Goal: Task Accomplishment & Management: Use online tool/utility

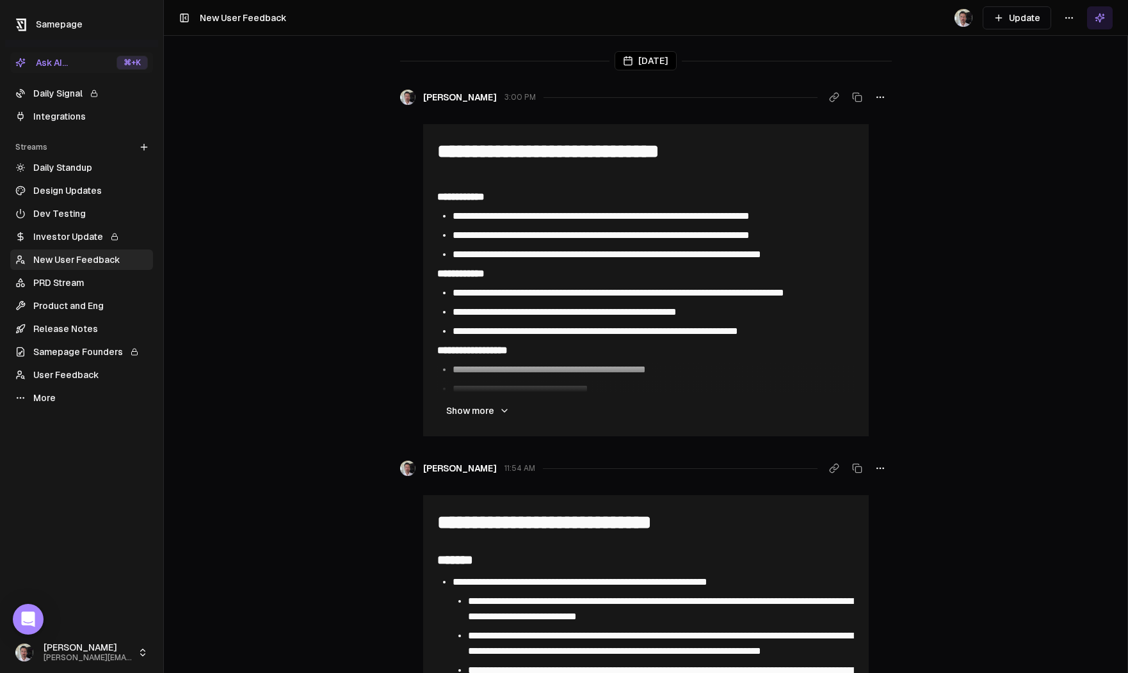
click at [47, 116] on link "Integrations" at bounding box center [81, 116] width 143 height 20
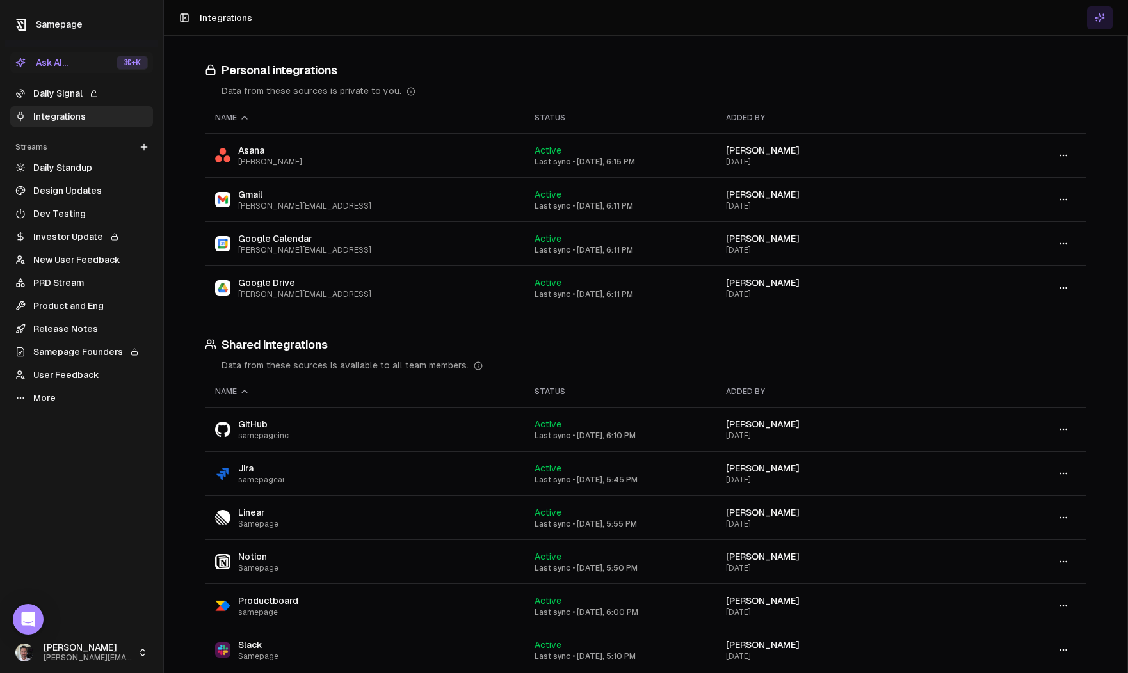
click at [67, 163] on link "Daily Standup" at bounding box center [81, 167] width 143 height 20
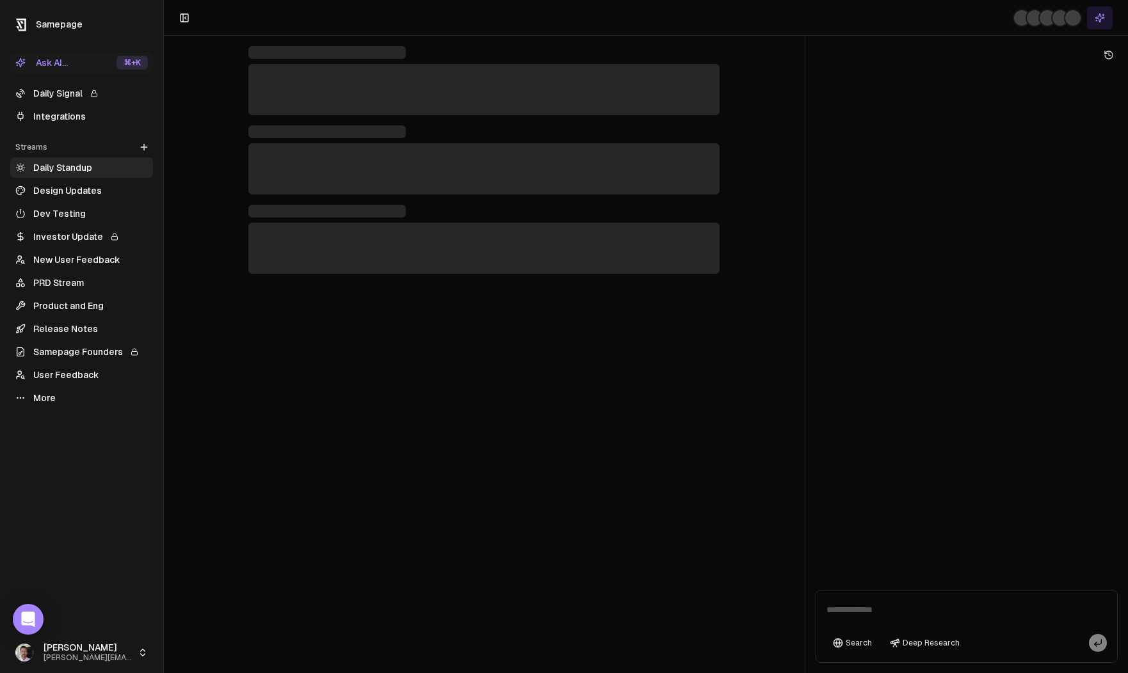
click at [56, 92] on link "Daily Signal" at bounding box center [81, 93] width 143 height 20
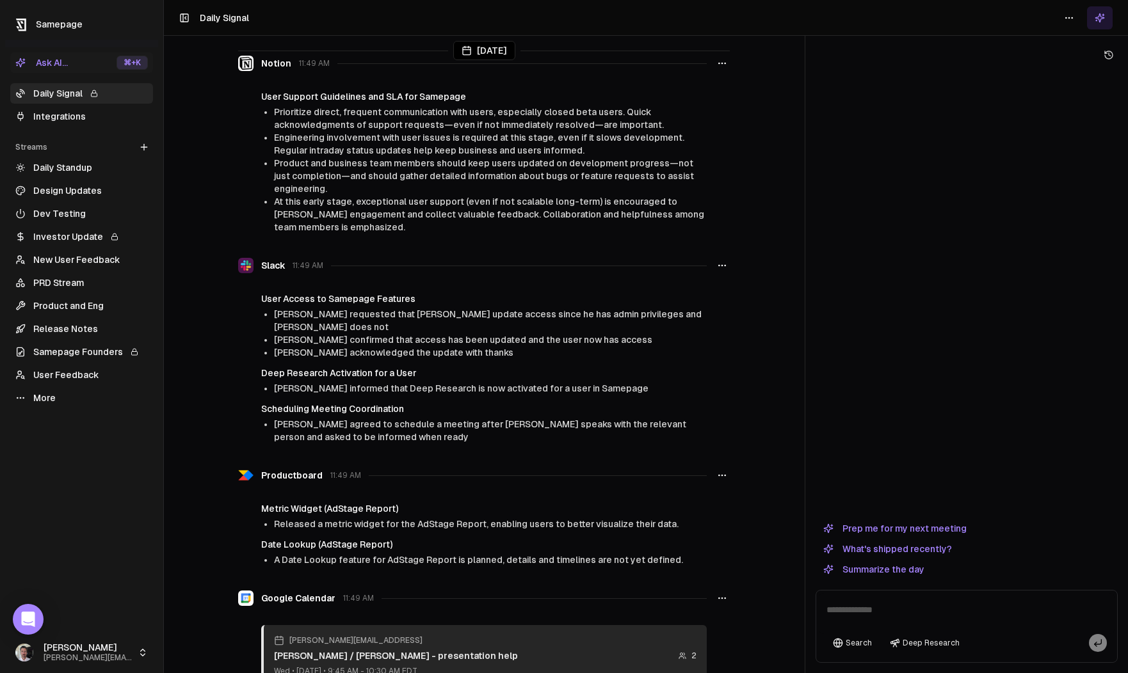
scroll to position [2125, 0]
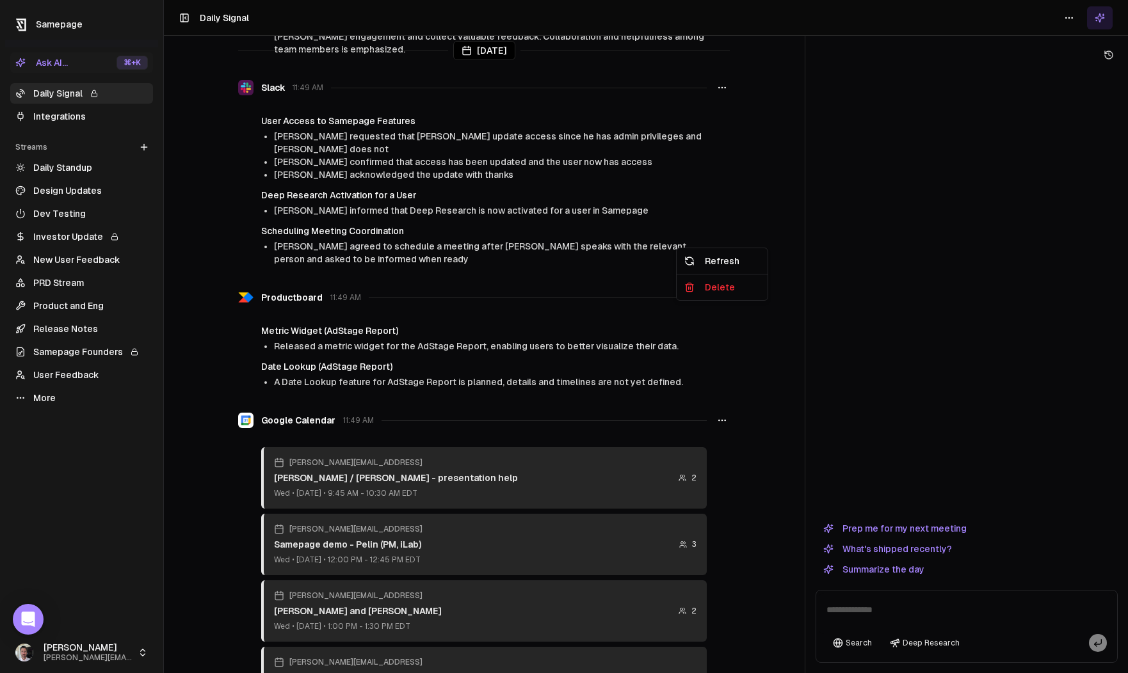
click at [724, 292] on icon "button" at bounding box center [722, 297] width 10 height 10
click at [715, 258] on div "Refresh" at bounding box center [722, 261] width 86 height 20
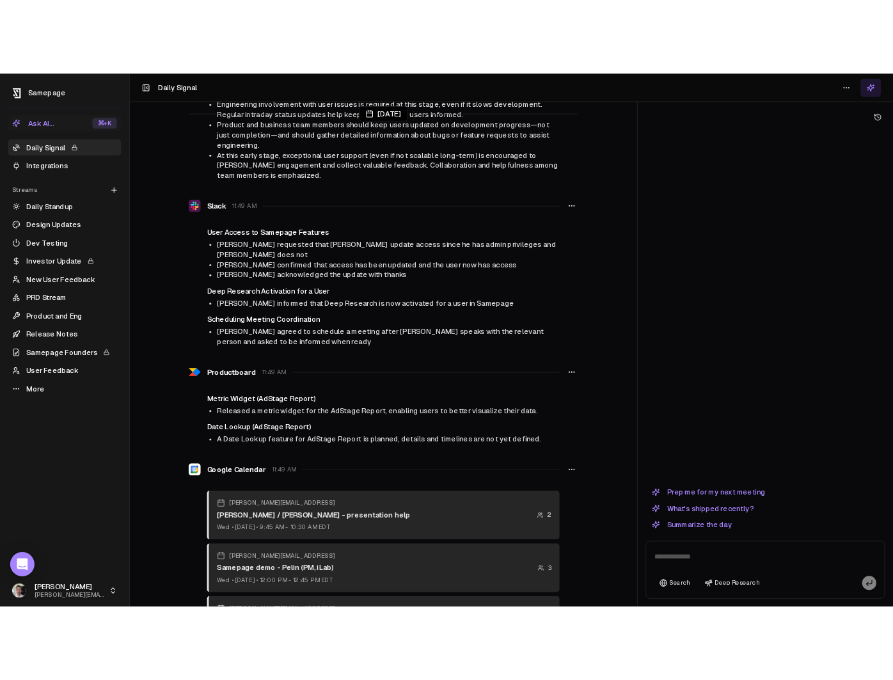
scroll to position [2205, 0]
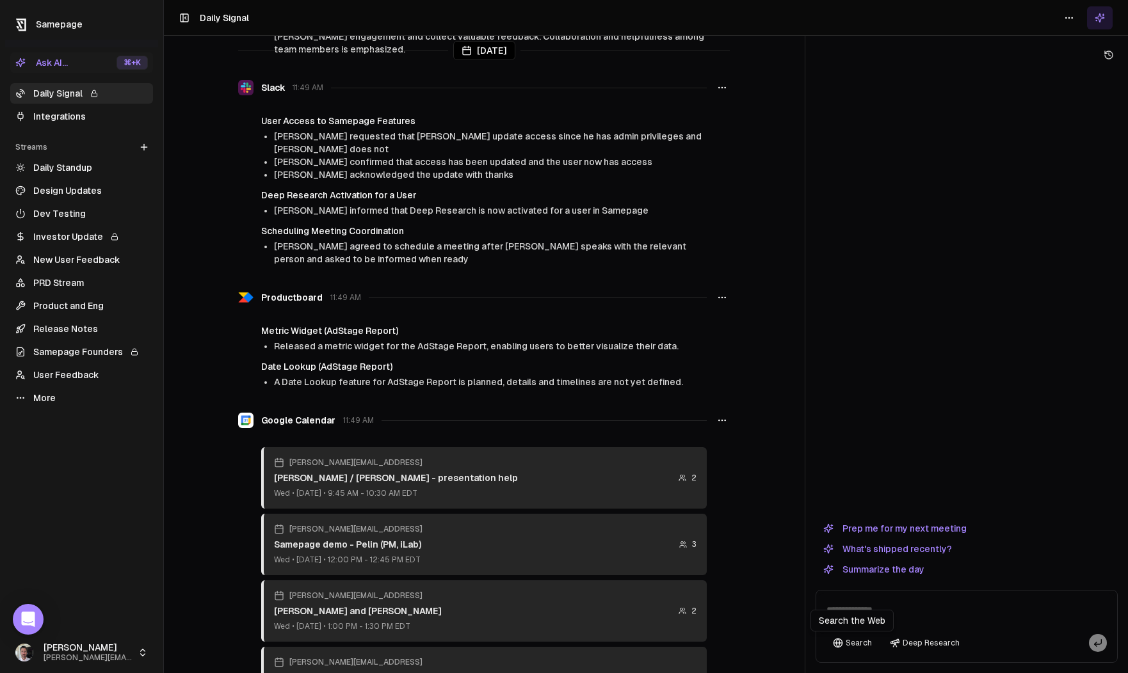
click at [873, 609] on textarea at bounding box center [966, 613] width 296 height 41
type textarea "**********"
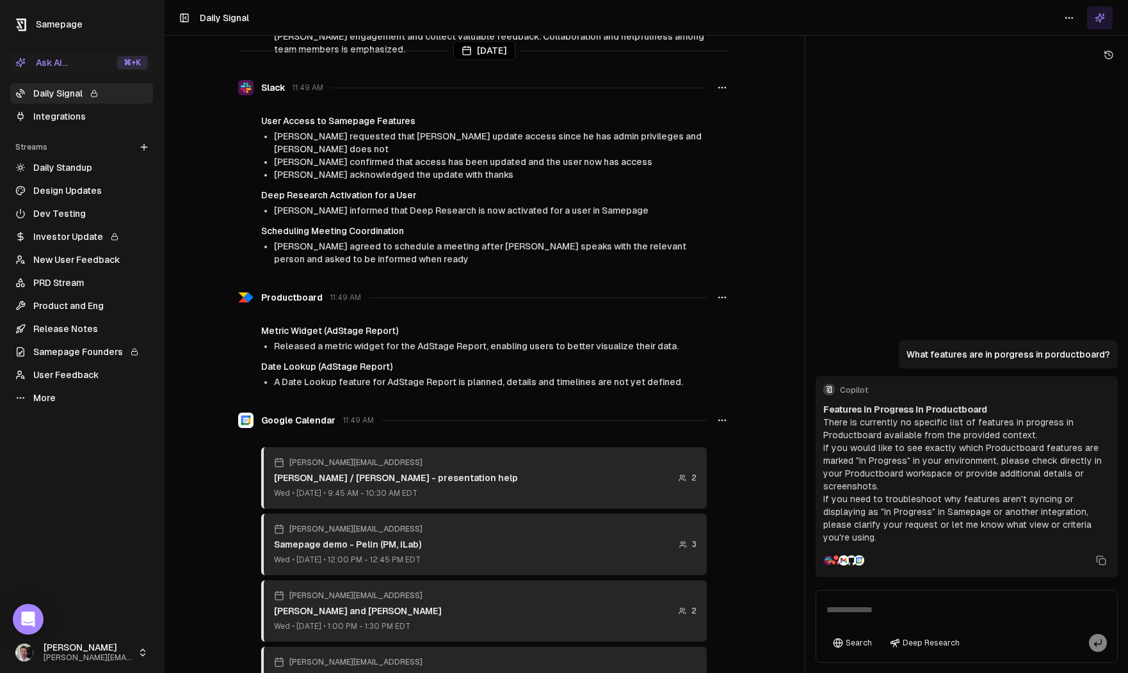
click at [854, 609] on textarea at bounding box center [966, 613] width 296 height 41
type textarea "**********"
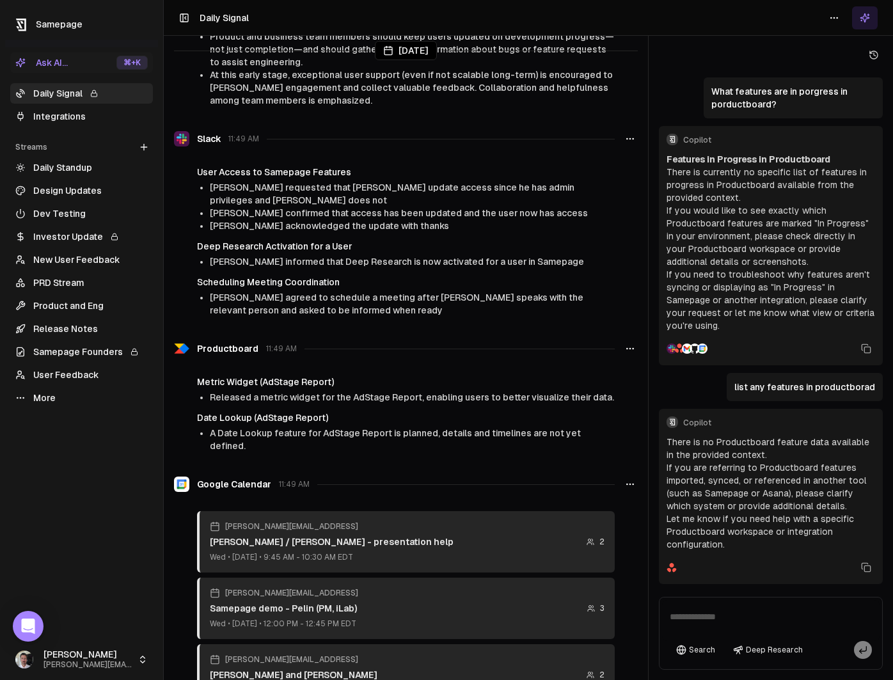
scroll to position [2269, 0]
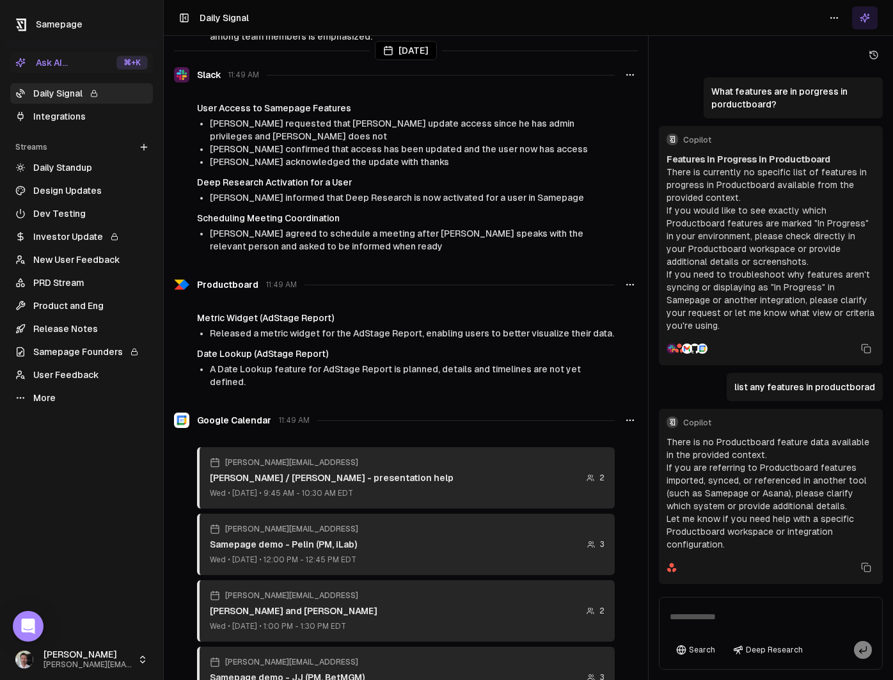
click at [70, 111] on link "Integrations" at bounding box center [81, 116] width 143 height 20
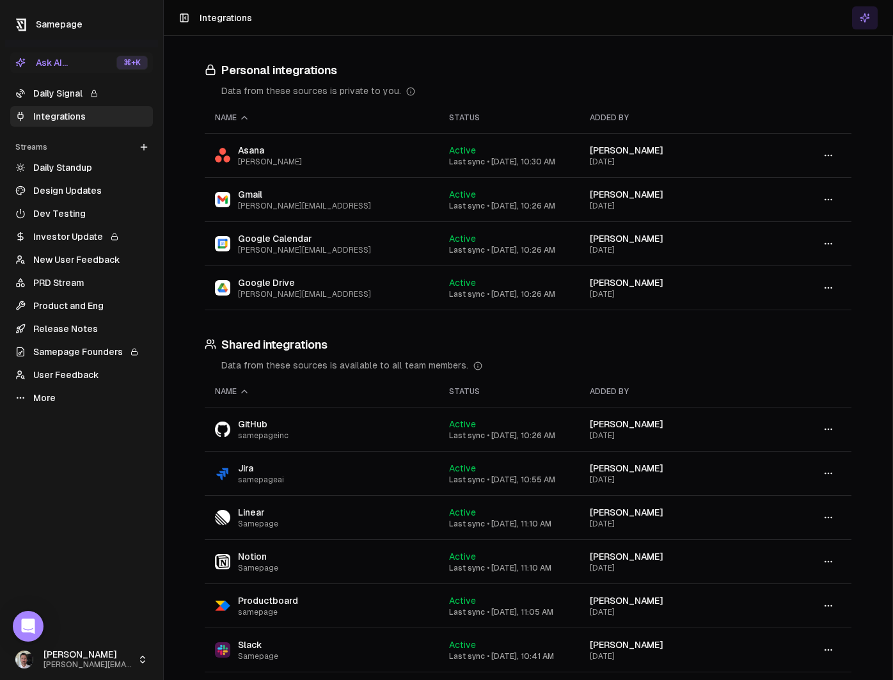
scroll to position [239, 0]
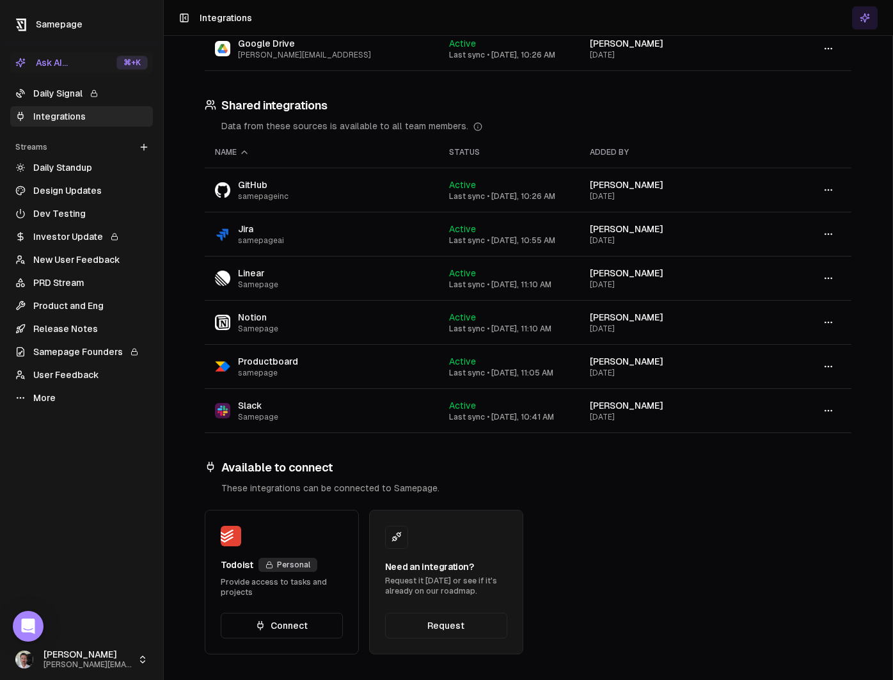
click at [829, 367] on icon "button" at bounding box center [829, 367] width 10 height 10
click at [823, 391] on div "Sync" at bounding box center [829, 394] width 76 height 20
click at [65, 92] on link "Daily Signal" at bounding box center [81, 93] width 143 height 20
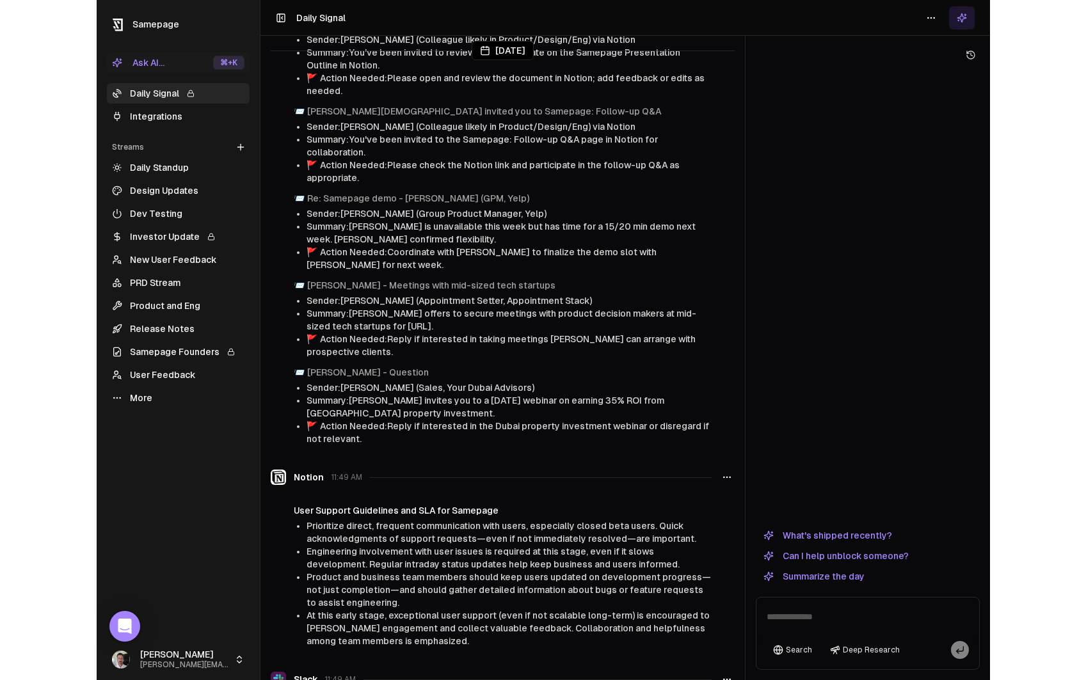
scroll to position [1775, 0]
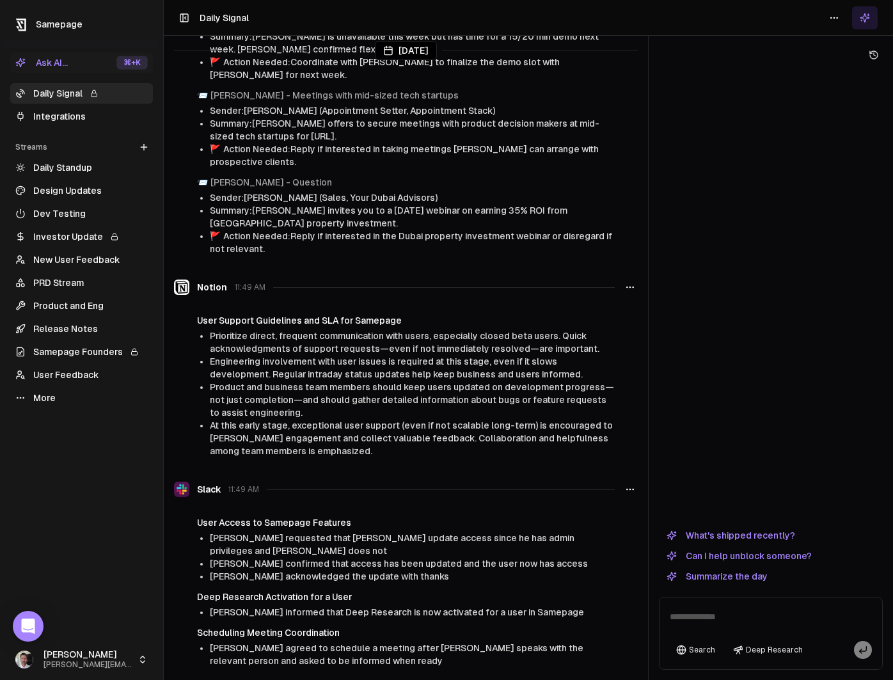
click at [734, 612] on textarea at bounding box center [771, 620] width 218 height 41
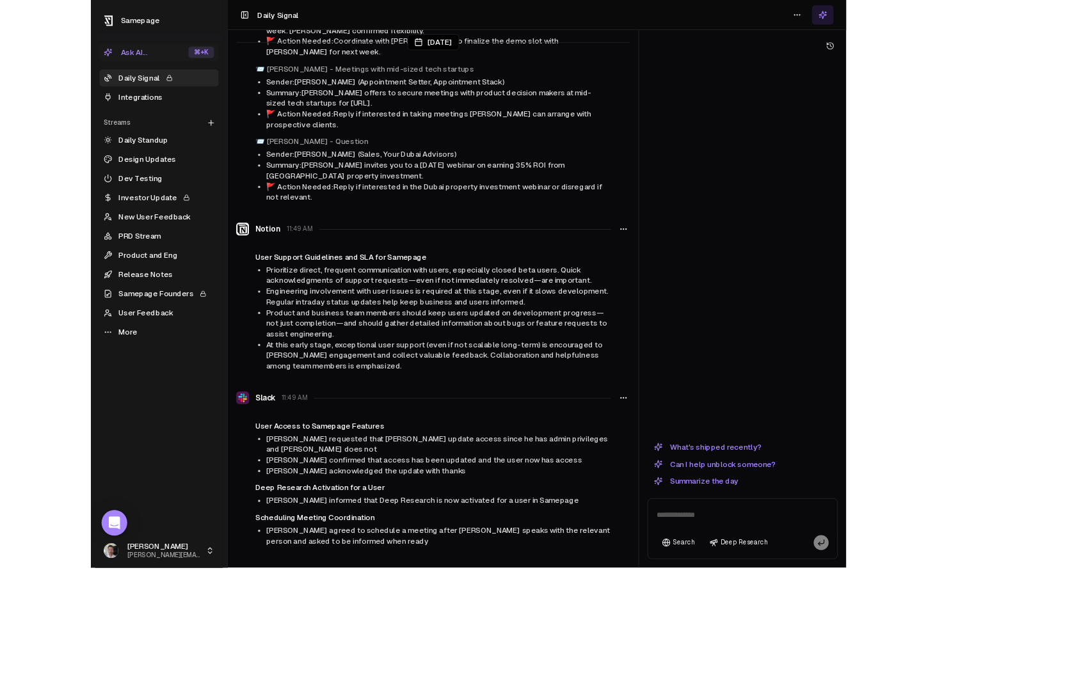
scroll to position [1723, 0]
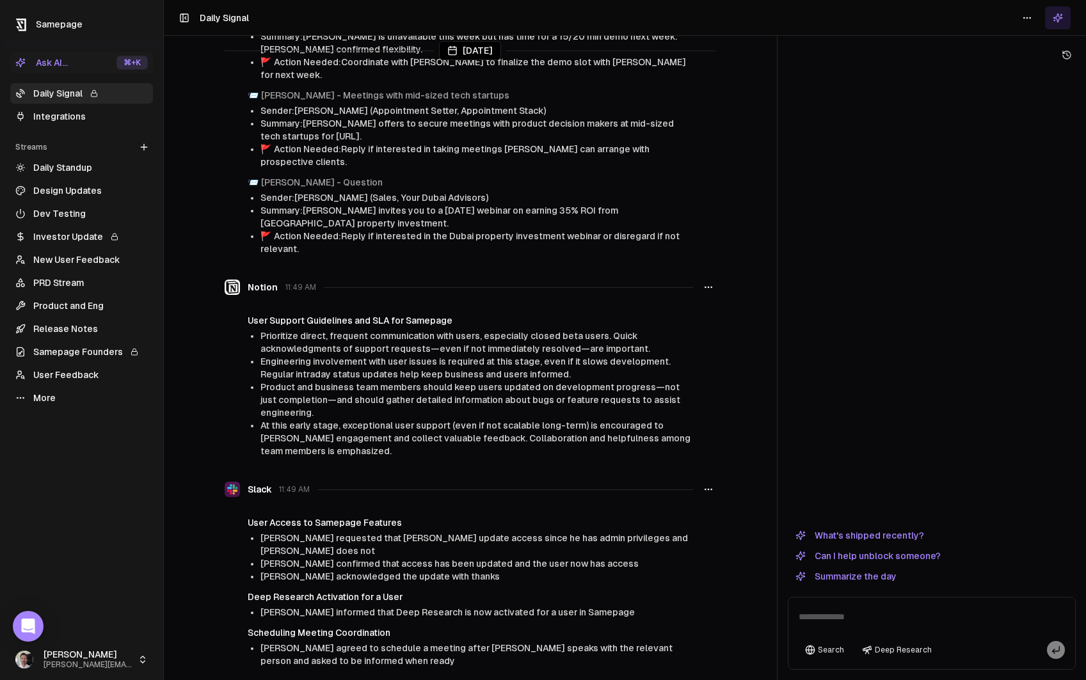
click at [826, 620] on textarea at bounding box center [932, 620] width 282 height 41
type textarea "**********"
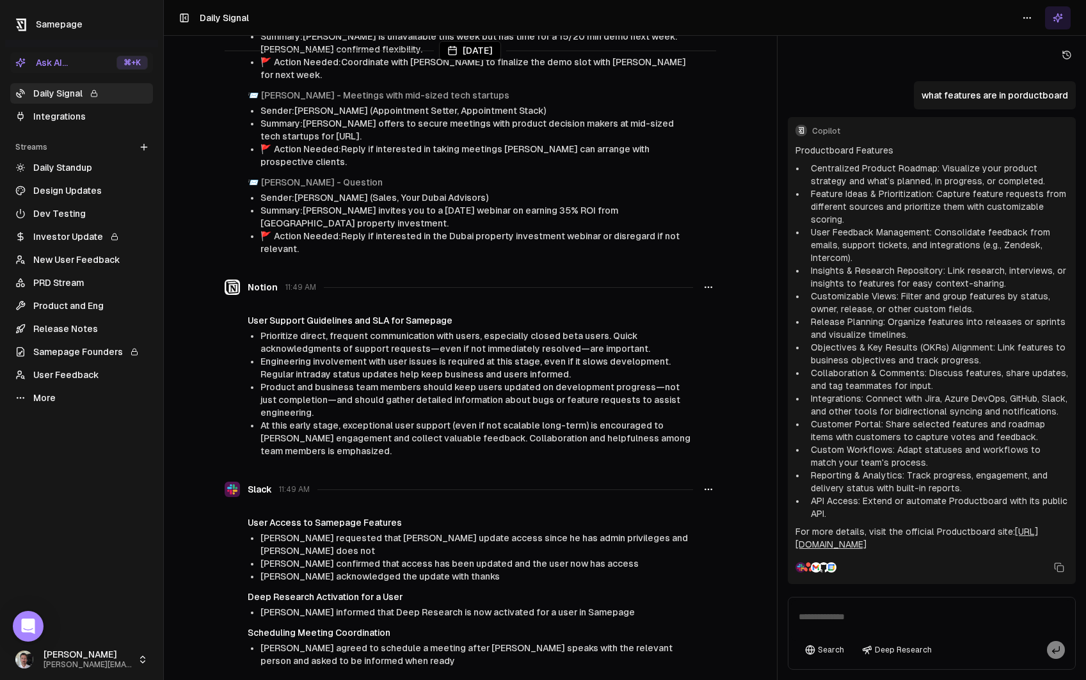
click at [852, 616] on textarea at bounding box center [932, 620] width 282 height 41
type textarea "**********"
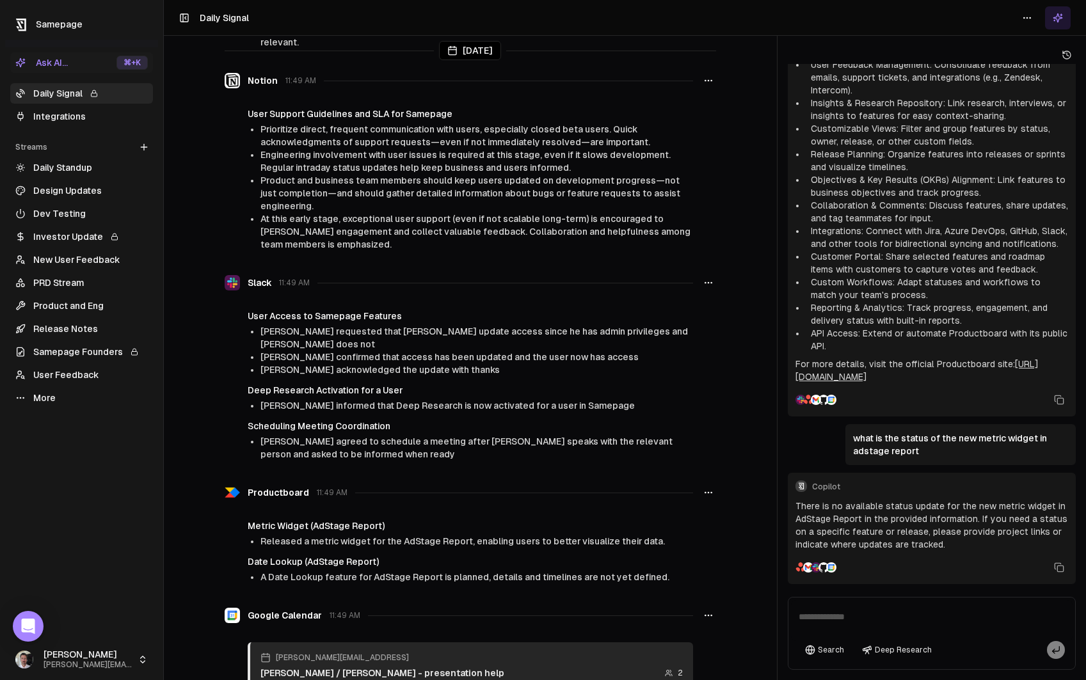
scroll to position [1929, 0]
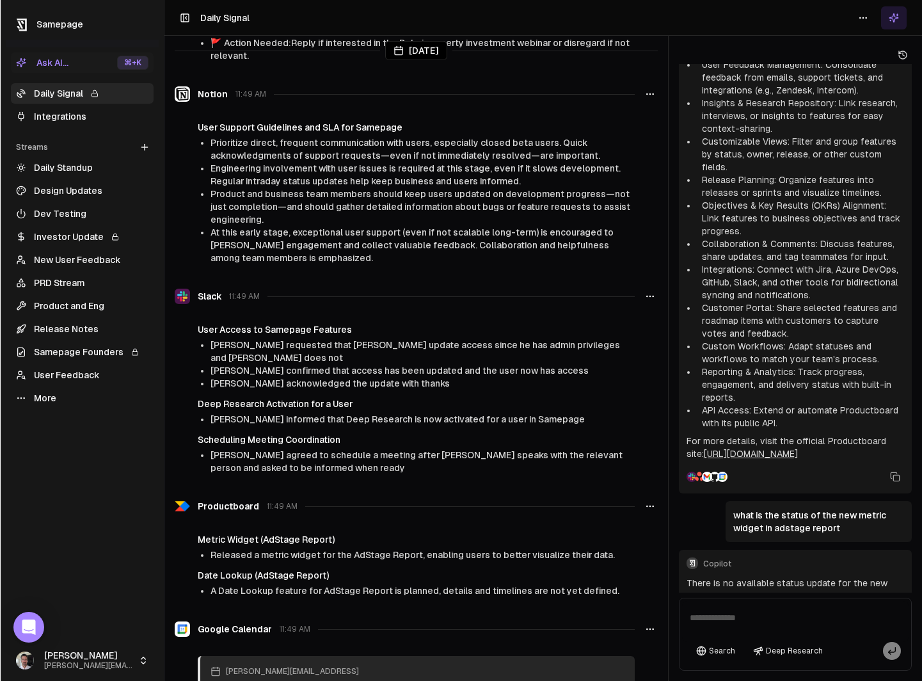
scroll to position [1929, 0]
click at [758, 58] on icon at bounding box center [903, 55] width 10 height 10
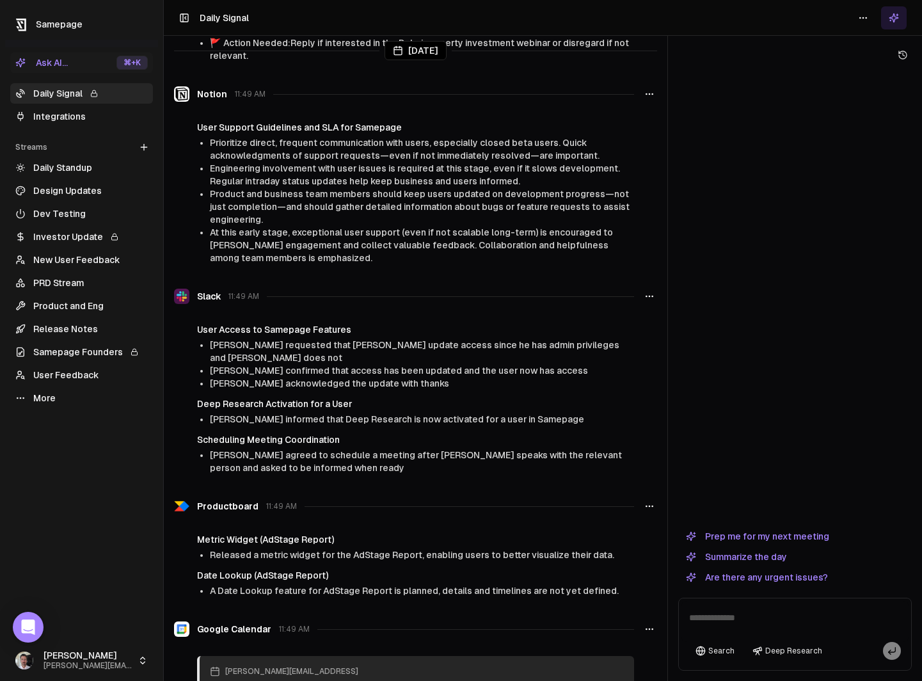
click at [65, 169] on link "Daily Standup" at bounding box center [81, 167] width 143 height 20
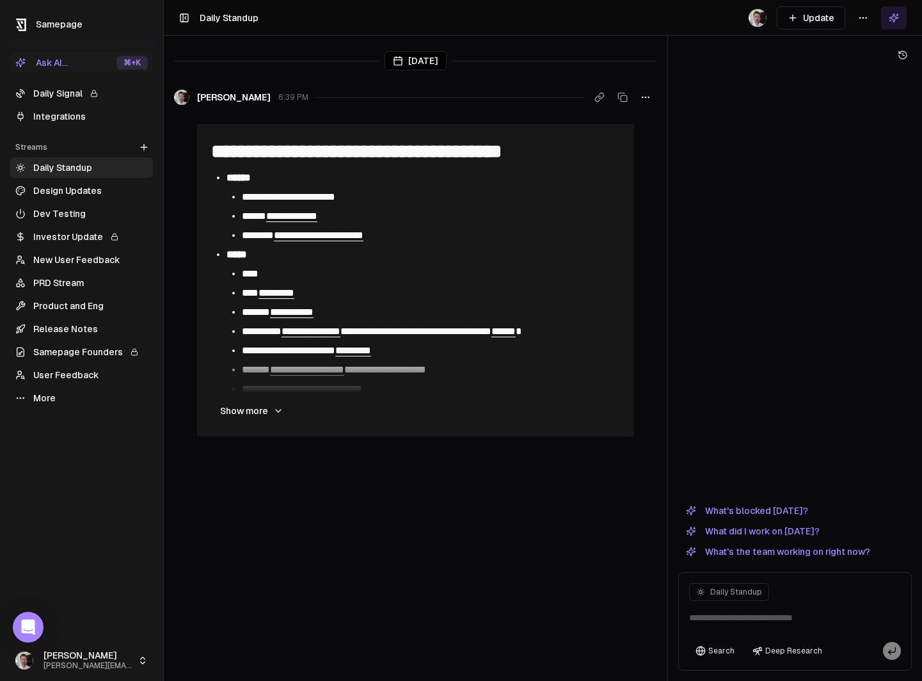
click at [60, 333] on link "Release Notes" at bounding box center [81, 329] width 143 height 20
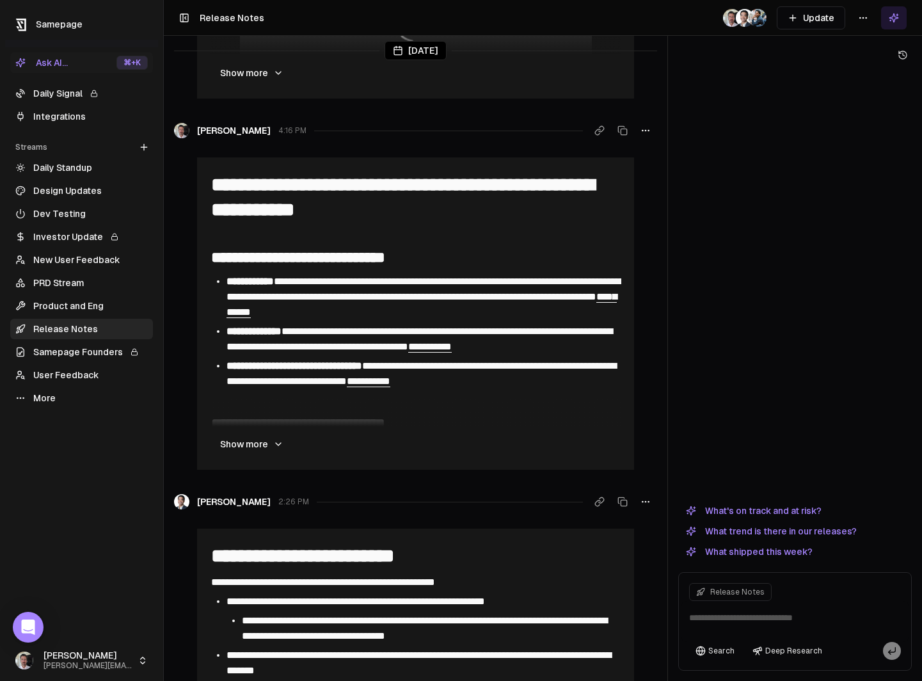
scroll to position [721, 0]
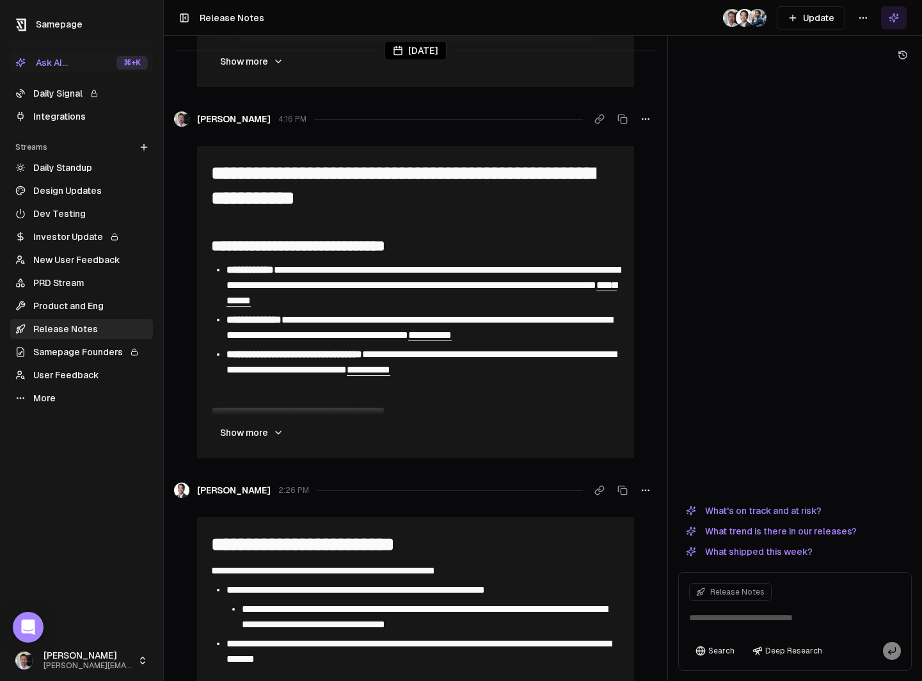
click at [250, 431] on button "Show more" at bounding box center [252, 433] width 84 height 26
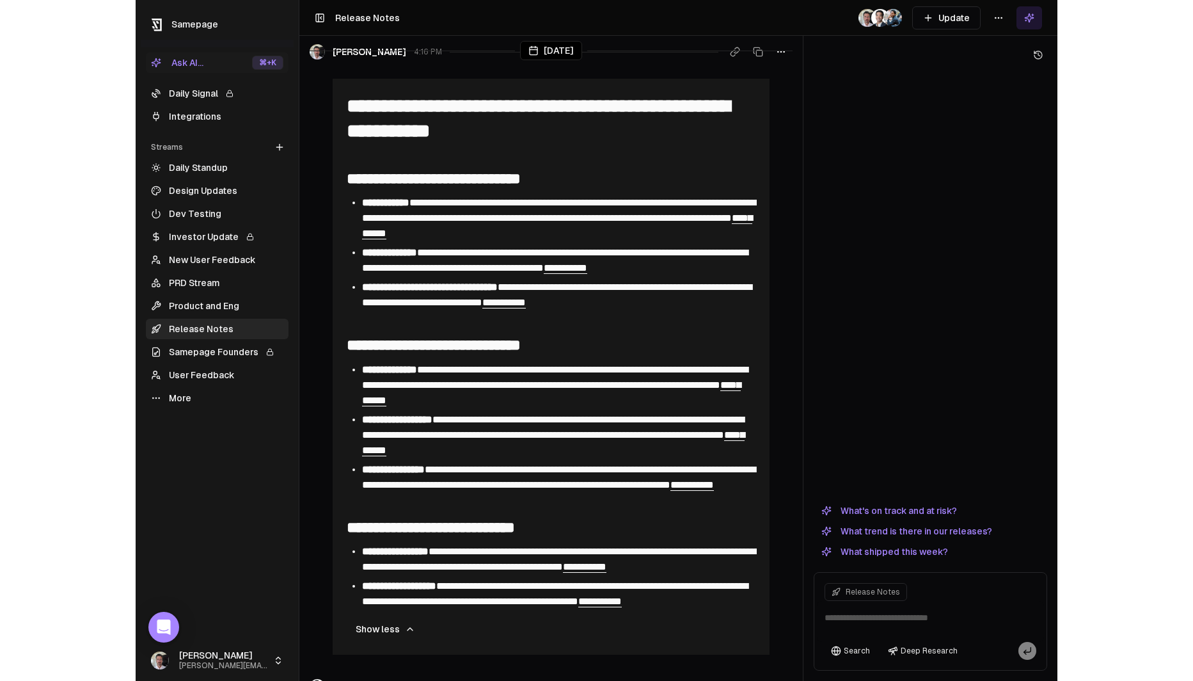
scroll to position [792, 0]
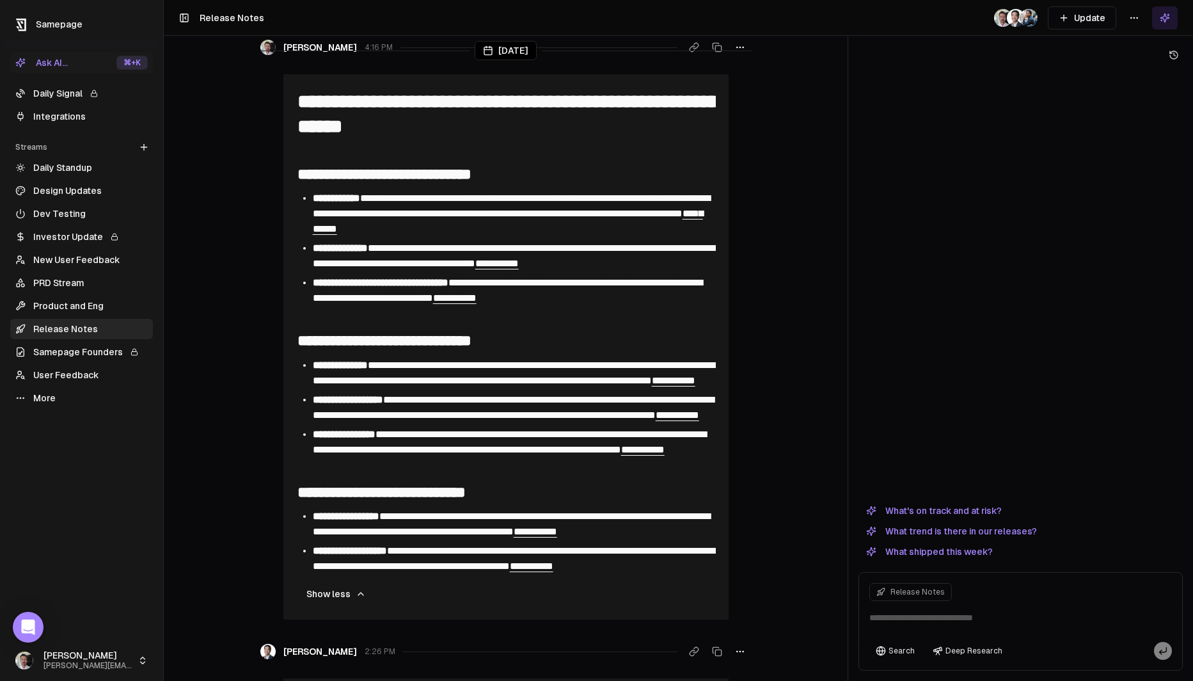
click at [63, 96] on link "Daily Signal" at bounding box center [81, 93] width 143 height 20
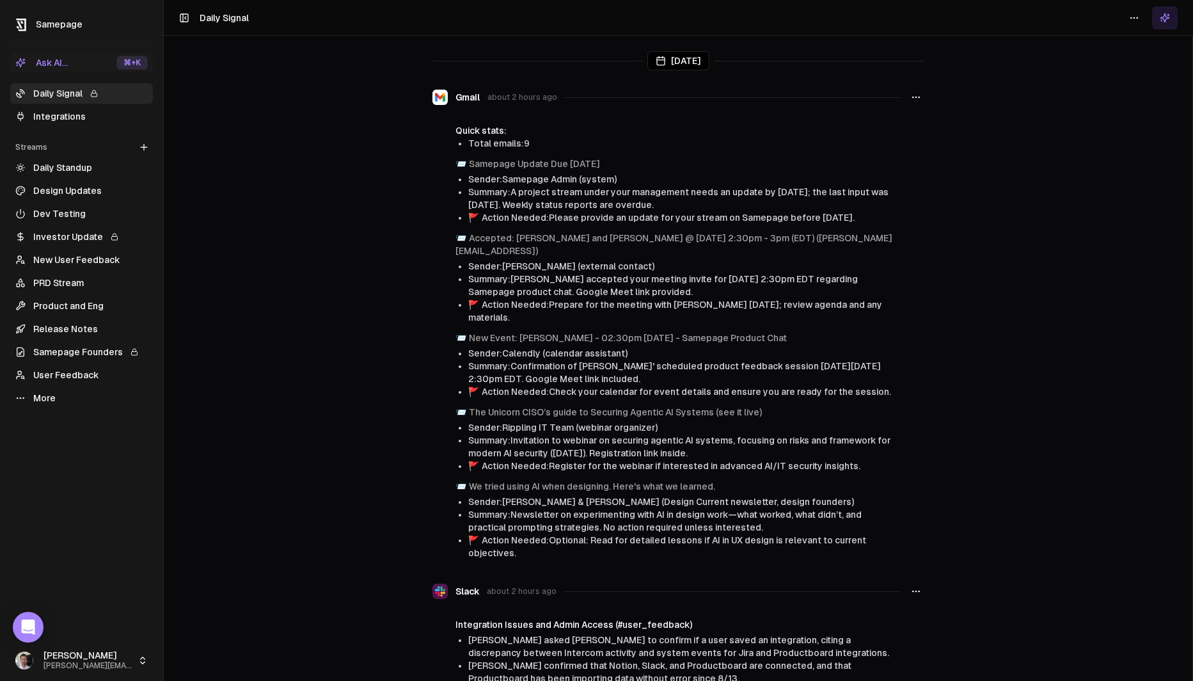
scroll to position [248, 0]
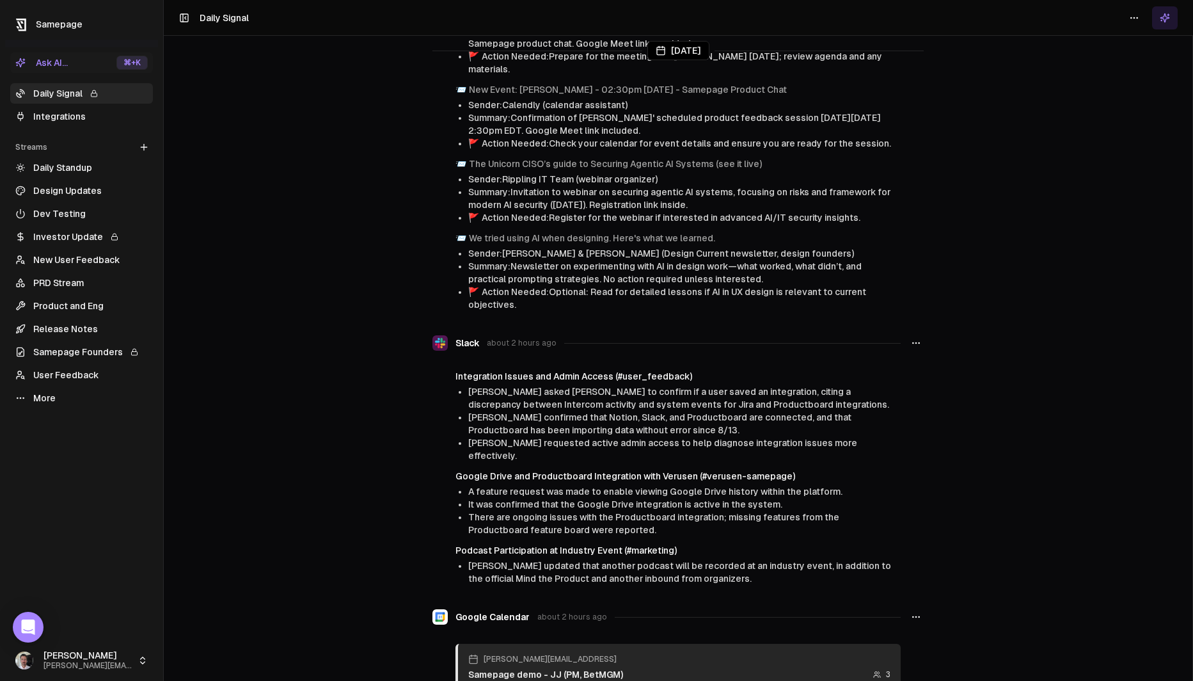
click at [54, 189] on link "Design Updates" at bounding box center [81, 190] width 143 height 20
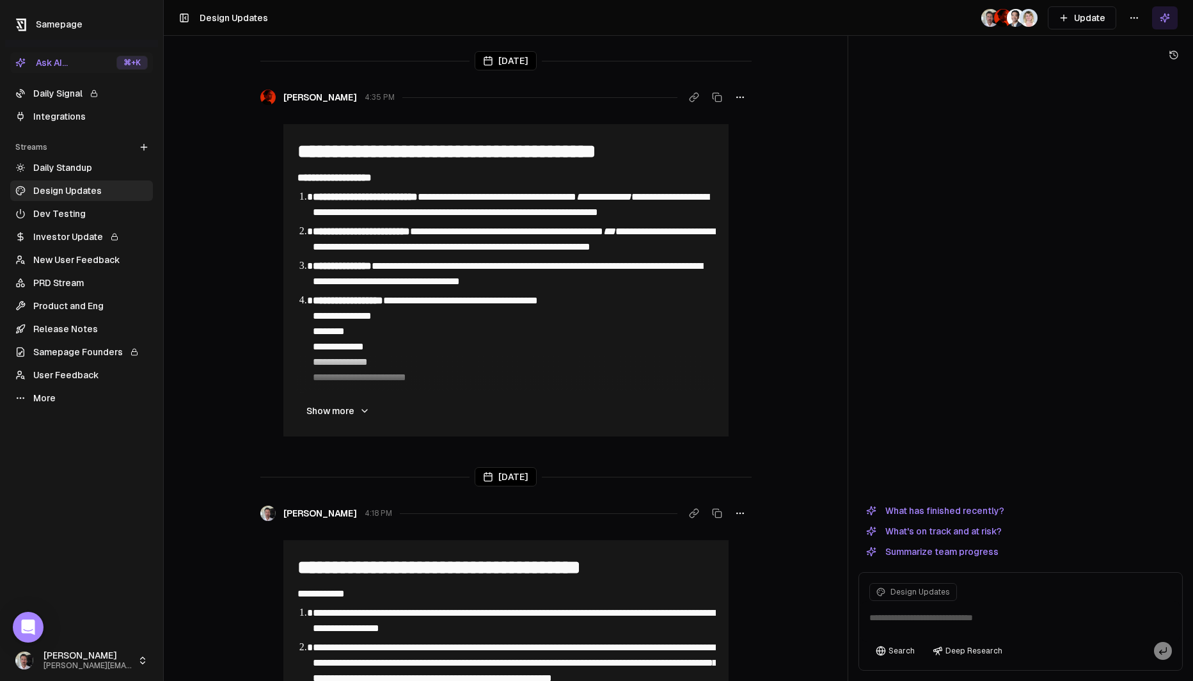
click at [1132, 20] on html "**********" at bounding box center [596, 340] width 1193 height 681
click at [1135, 47] on div "Edit stream" at bounding box center [1135, 45] width 86 height 20
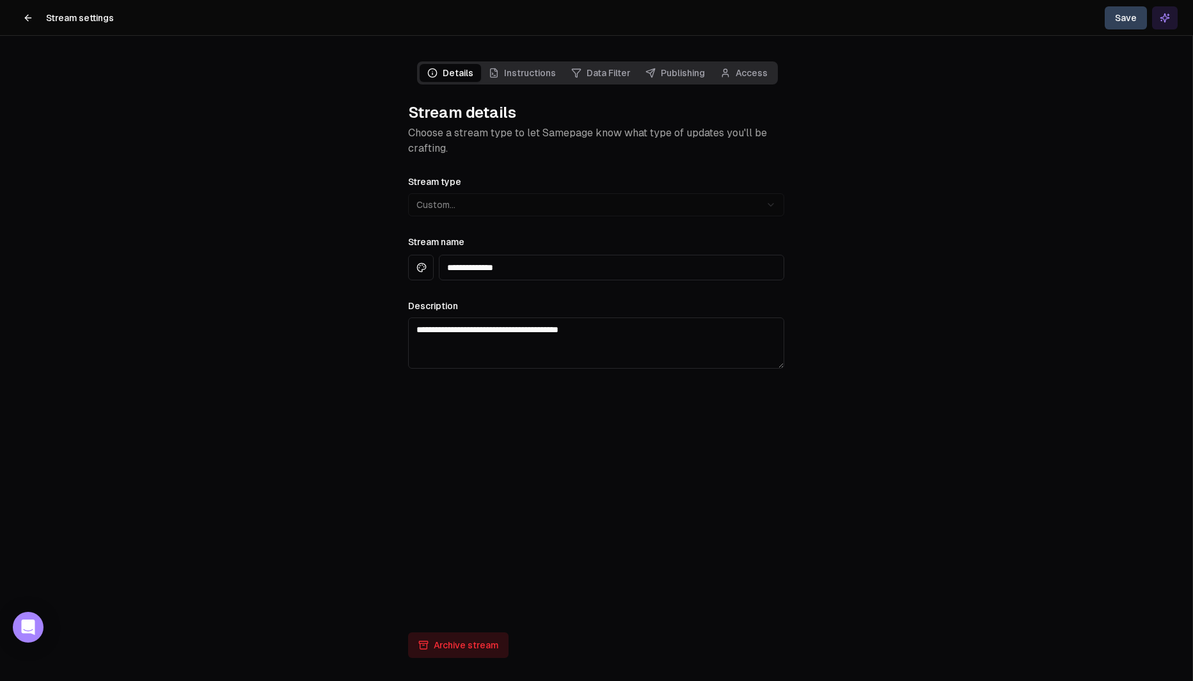
click at [595, 72] on link "Data Filter" at bounding box center [601, 73] width 74 height 18
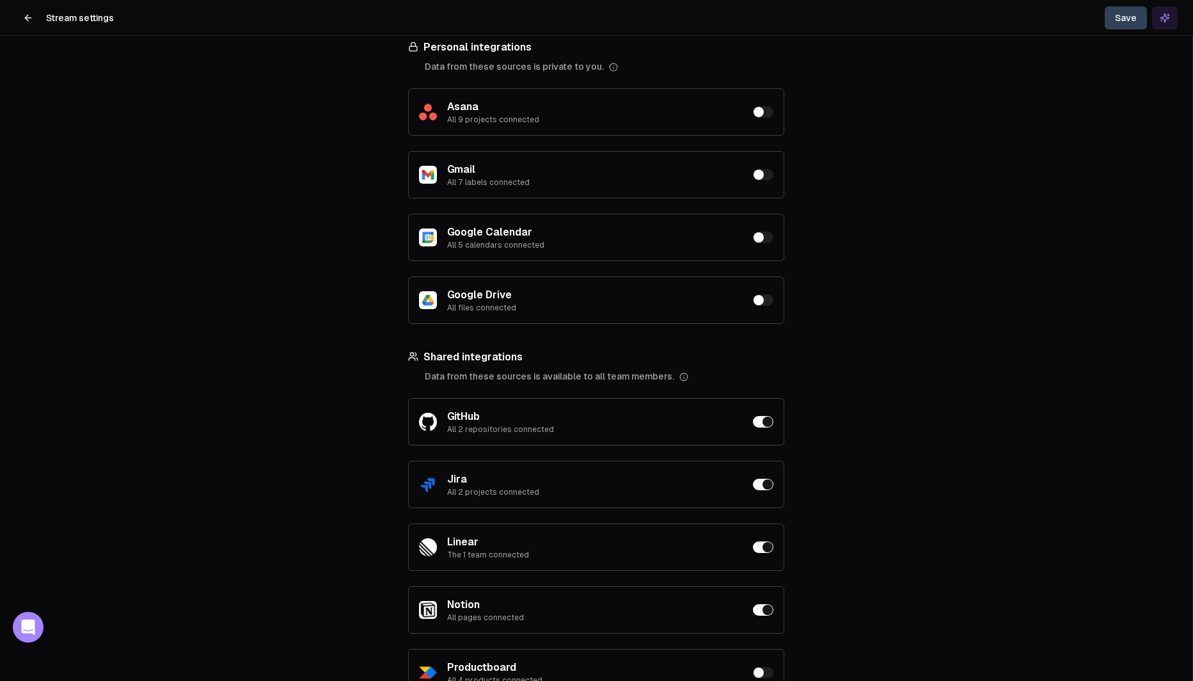
scroll to position [378, 0]
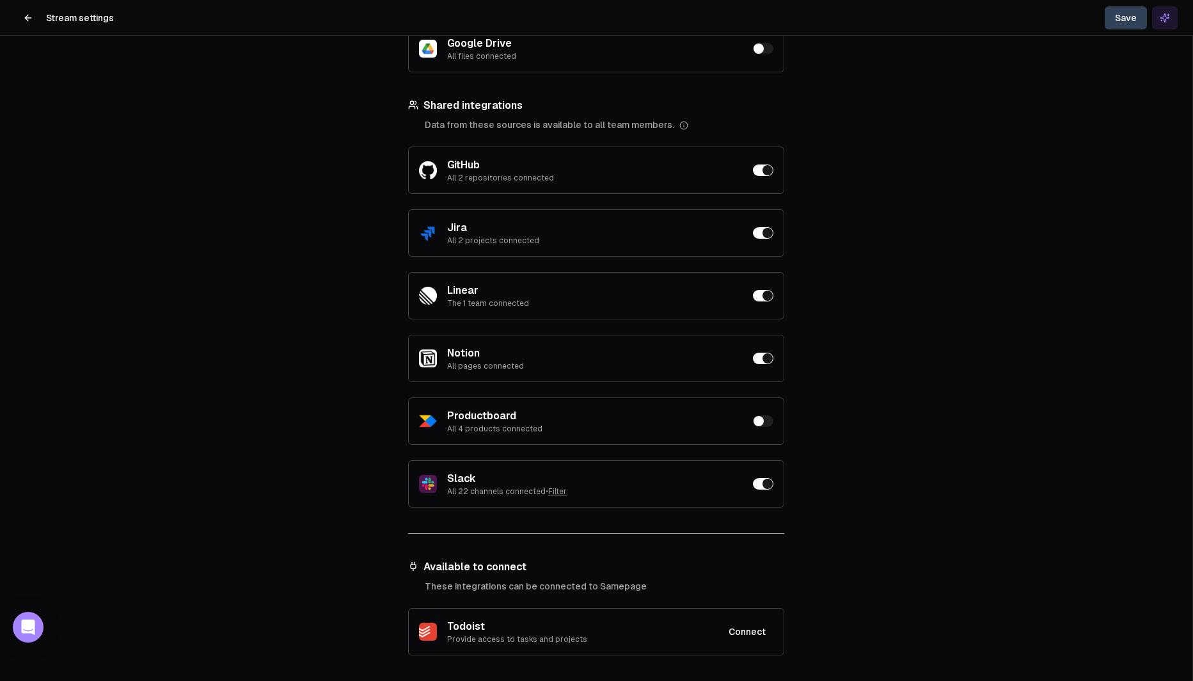
click at [31, 20] on icon at bounding box center [28, 18] width 10 height 10
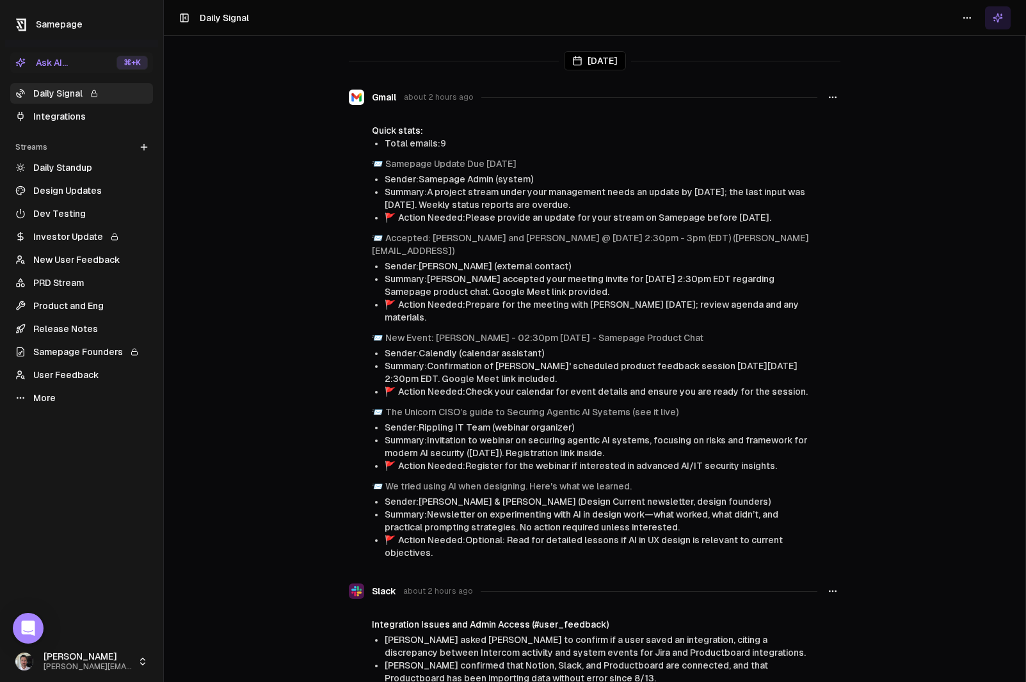
click at [56, 113] on link "Integrations" at bounding box center [81, 116] width 143 height 20
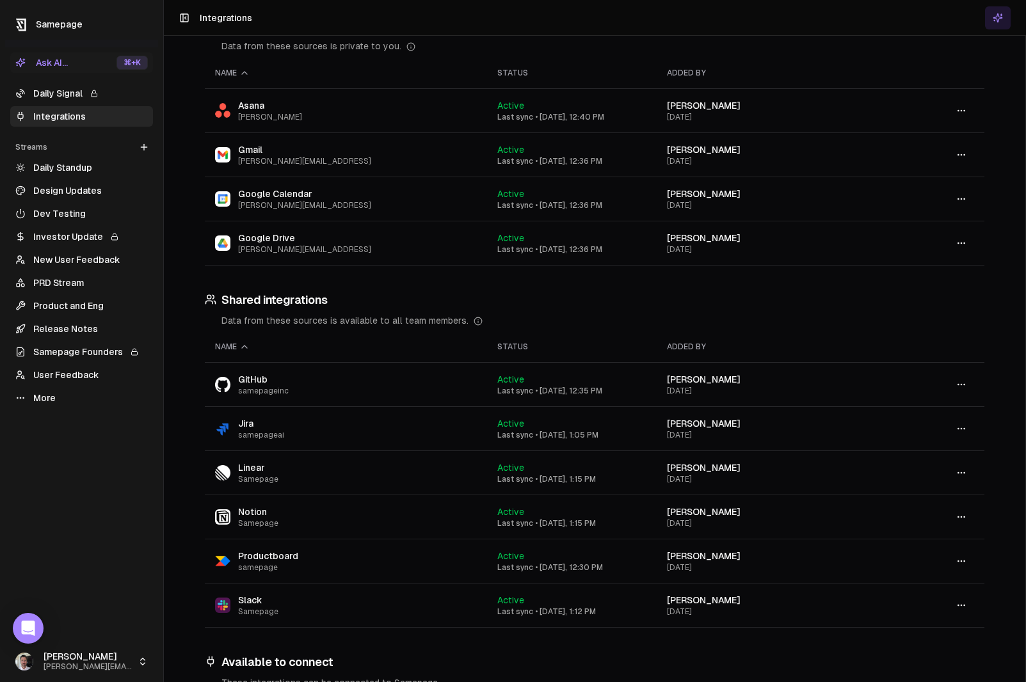
scroll to position [202, 0]
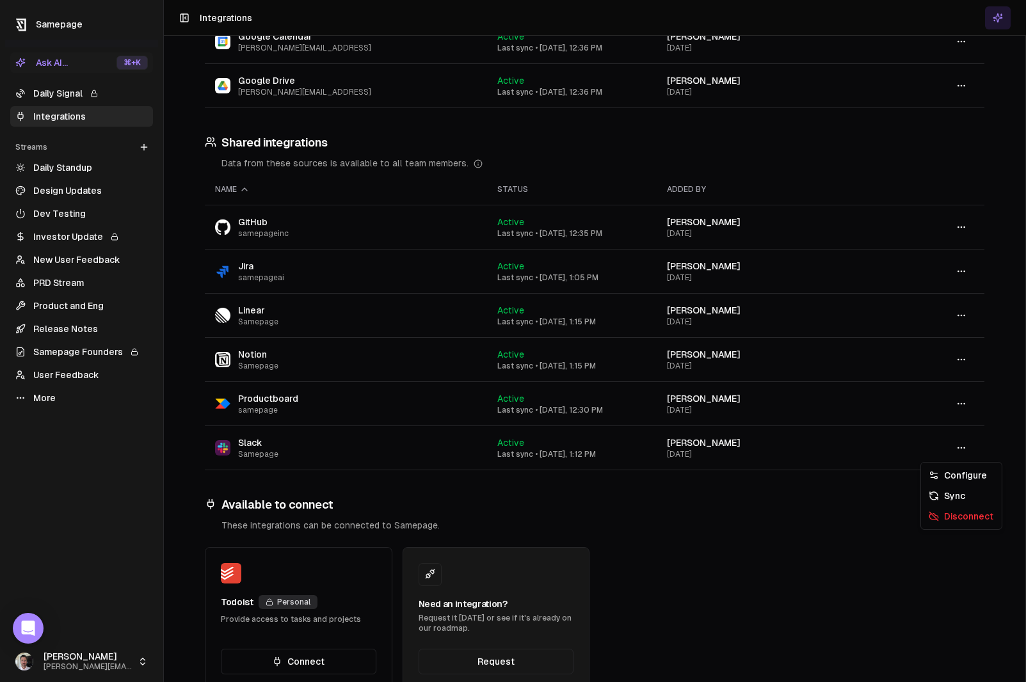
click at [953, 450] on button "button" at bounding box center [961, 447] width 26 height 23
click at [961, 479] on div "Configure" at bounding box center [961, 475] width 76 height 20
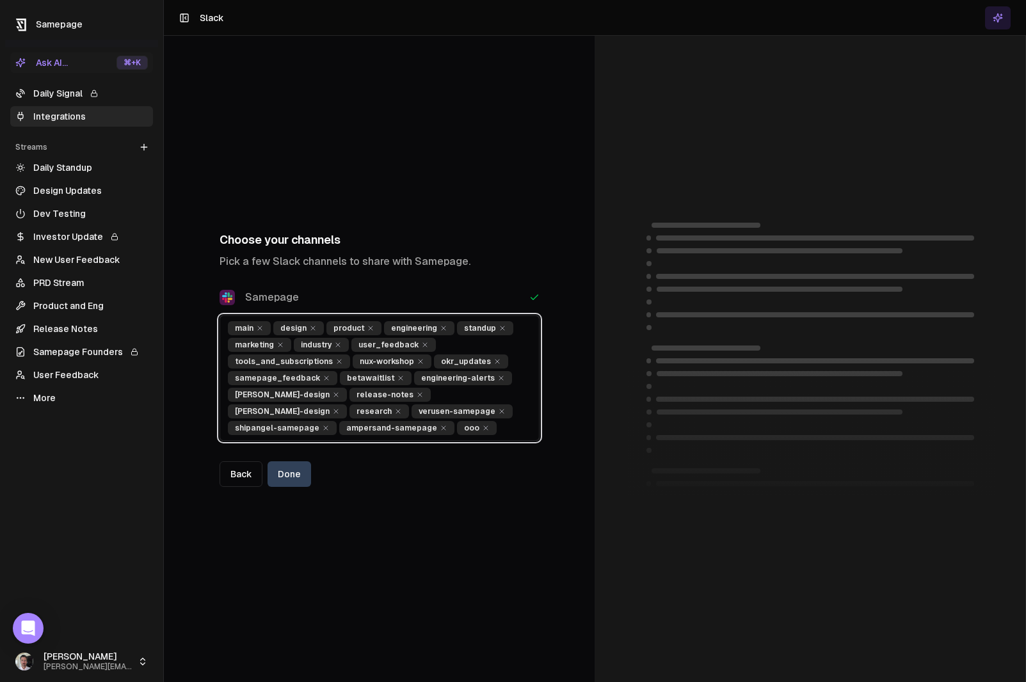
click at [502, 432] on input "text" at bounding box center [516, 428] width 29 height 14
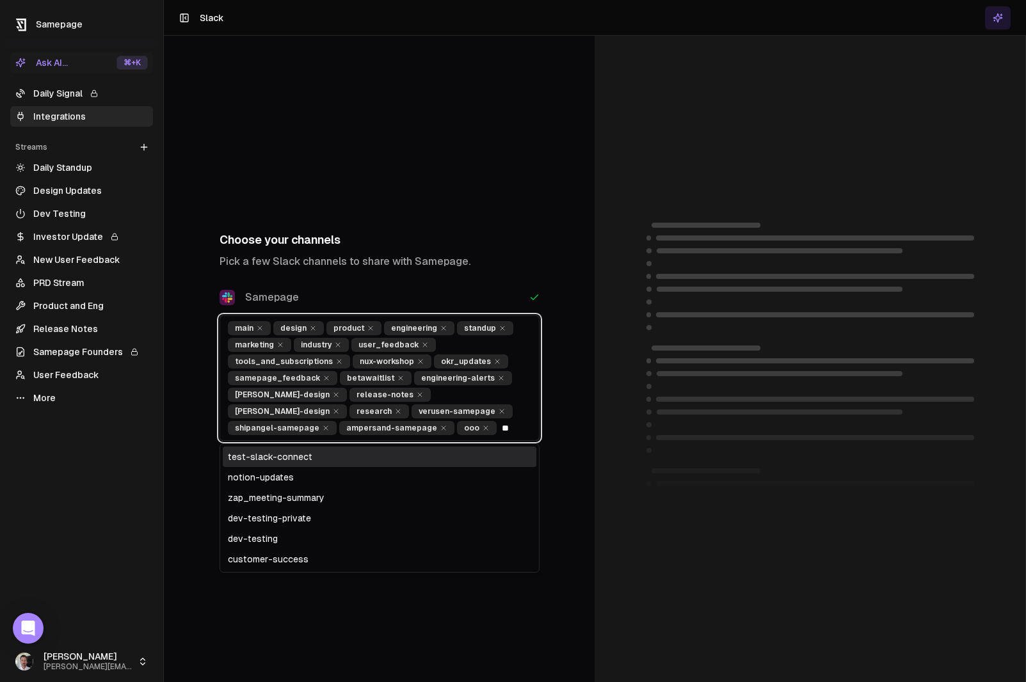
type input "*"
type input "****"
click at [333, 456] on div "demo-slack-channel" at bounding box center [380, 457] width 314 height 20
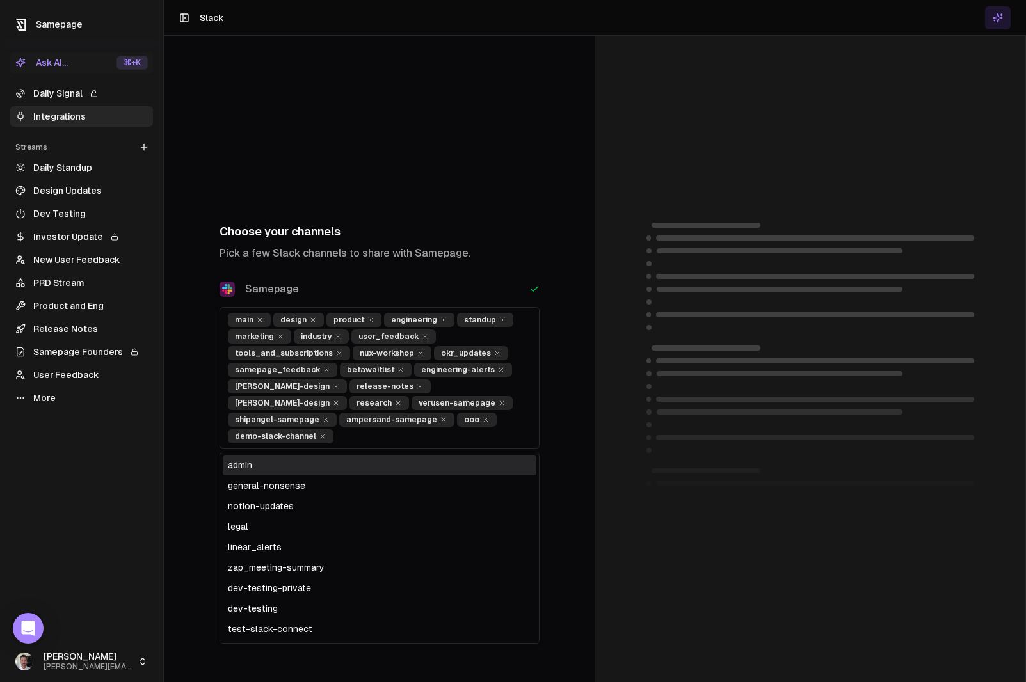
click at [509, 261] on p "Pick a few Slack channels to share with Samepage." at bounding box center [379, 253] width 320 height 15
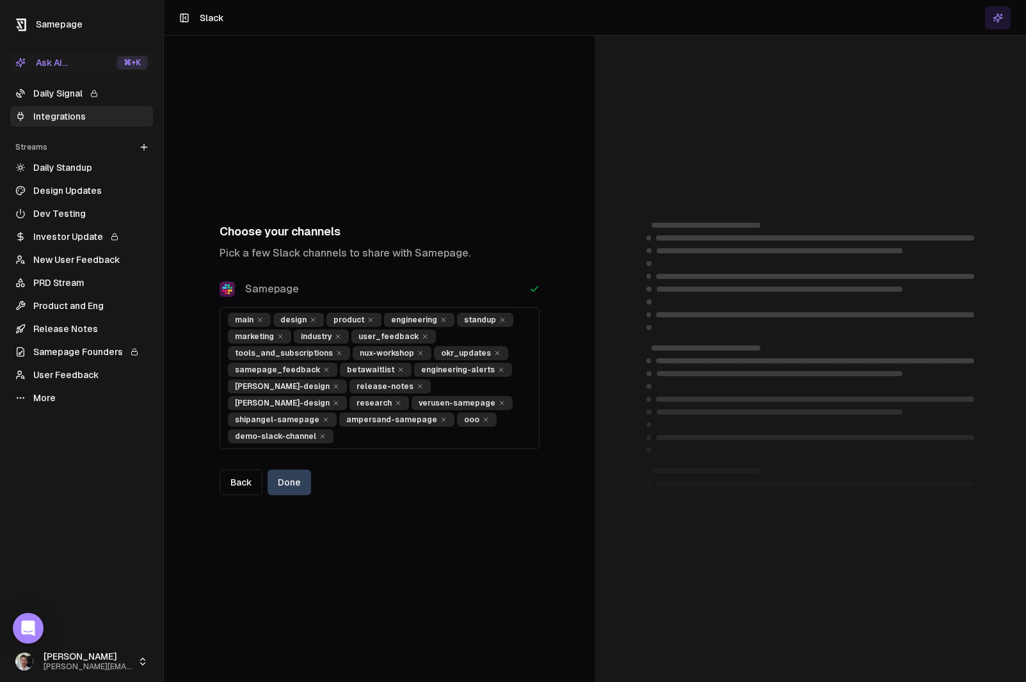
click at [297, 475] on button "Done" at bounding box center [289, 483] width 44 height 26
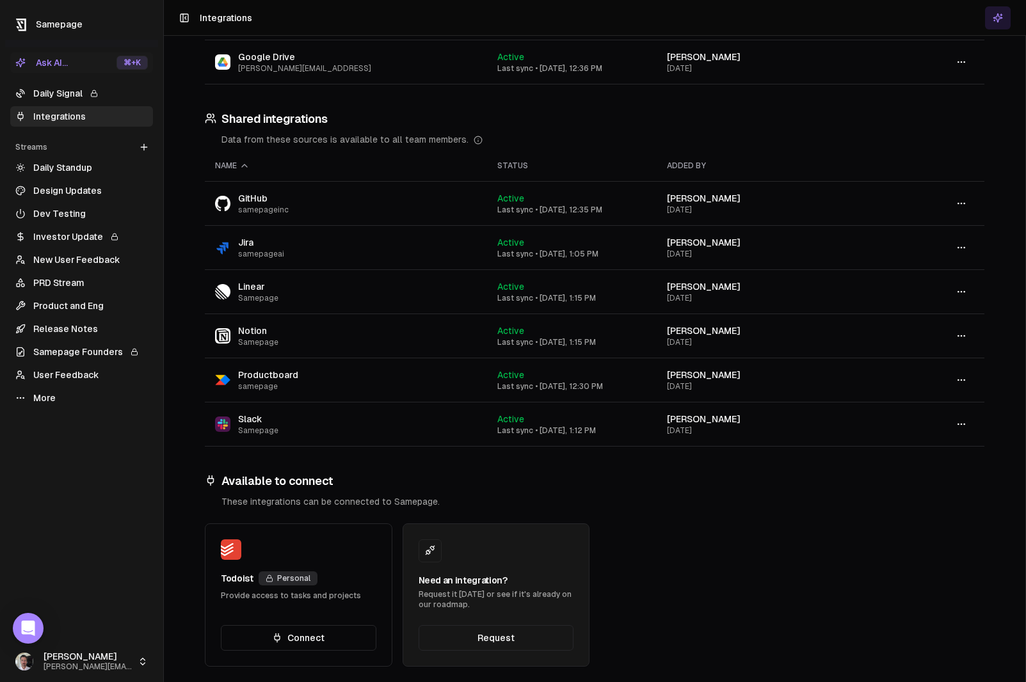
scroll to position [236, 0]
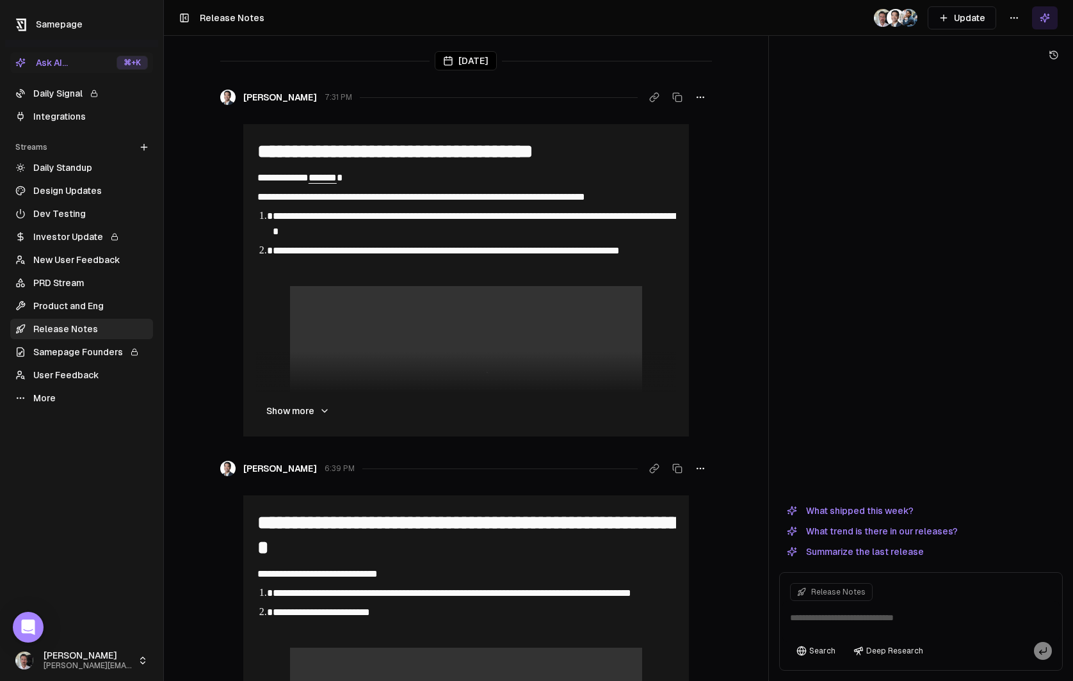
click at [60, 240] on link "Investor Update" at bounding box center [81, 237] width 143 height 20
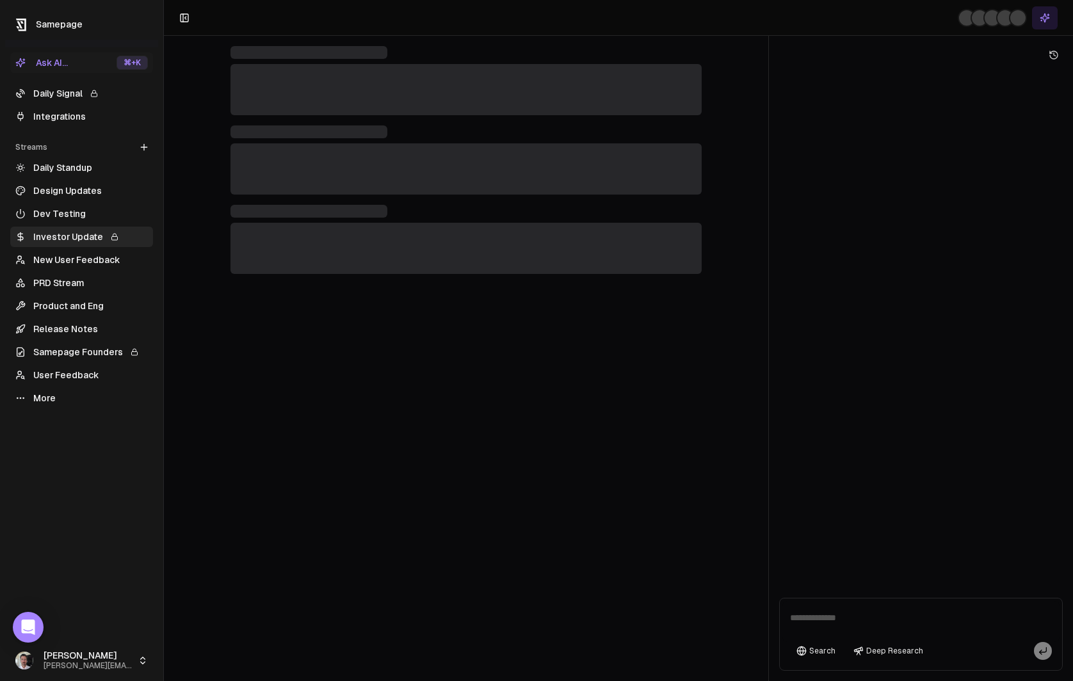
click at [61, 252] on link "New User Feedback" at bounding box center [81, 260] width 143 height 20
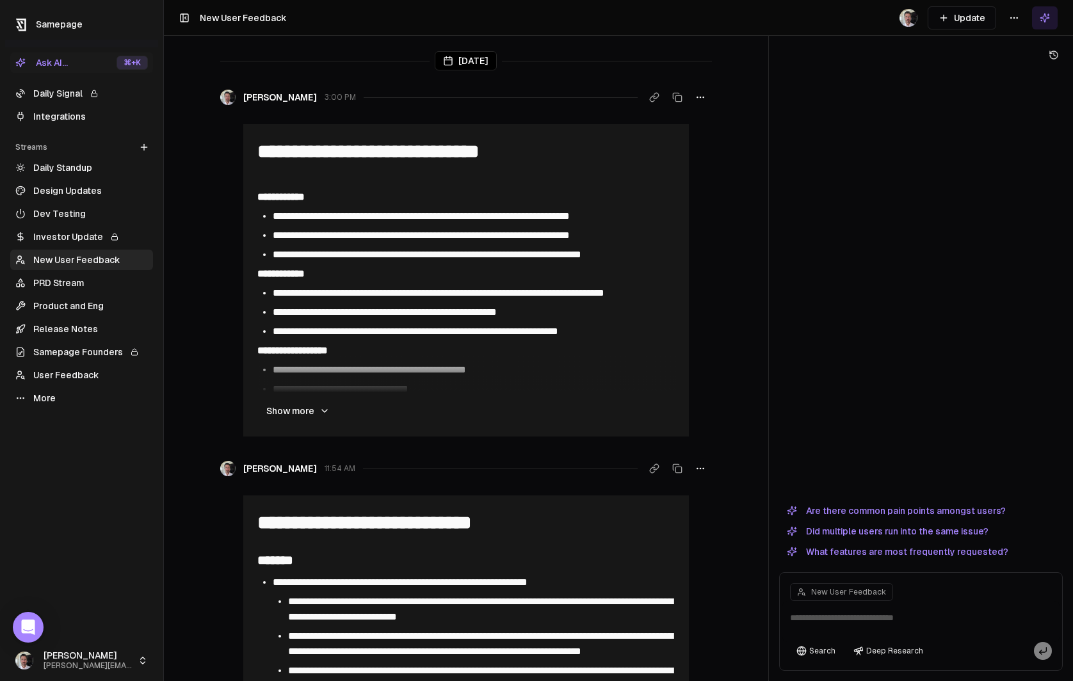
click at [62, 256] on link "New User Feedback" at bounding box center [81, 260] width 143 height 20
click at [64, 305] on link "Product and Eng" at bounding box center [81, 306] width 143 height 20
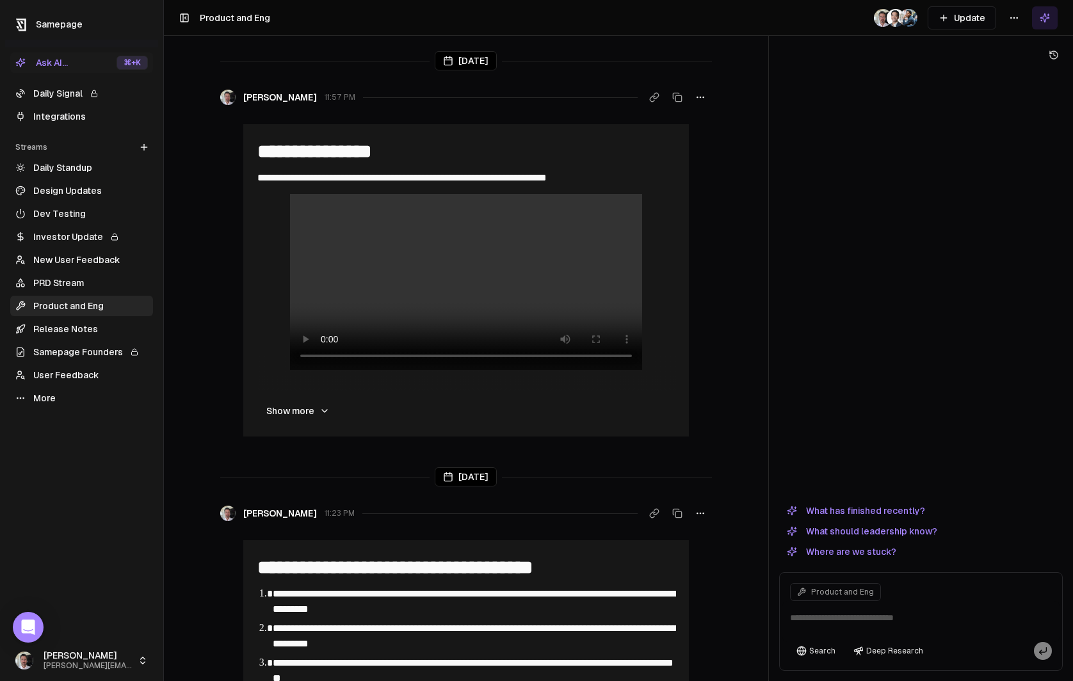
click at [63, 207] on link "Dev Testing" at bounding box center [81, 213] width 143 height 20
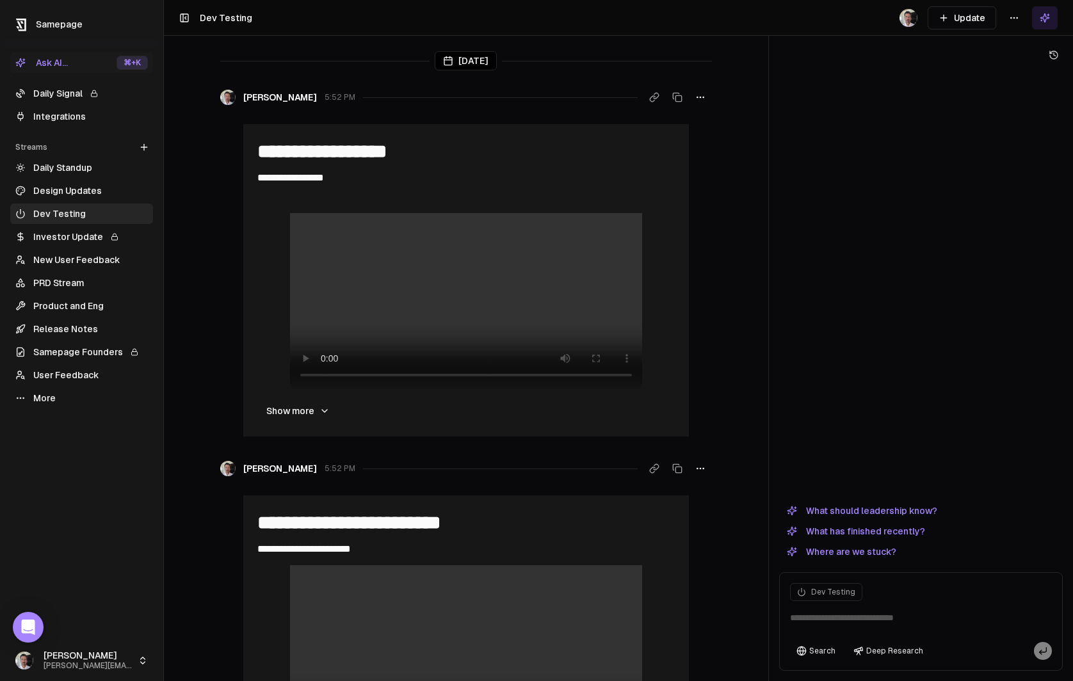
click at [52, 396] on link "More" at bounding box center [81, 398] width 143 height 20
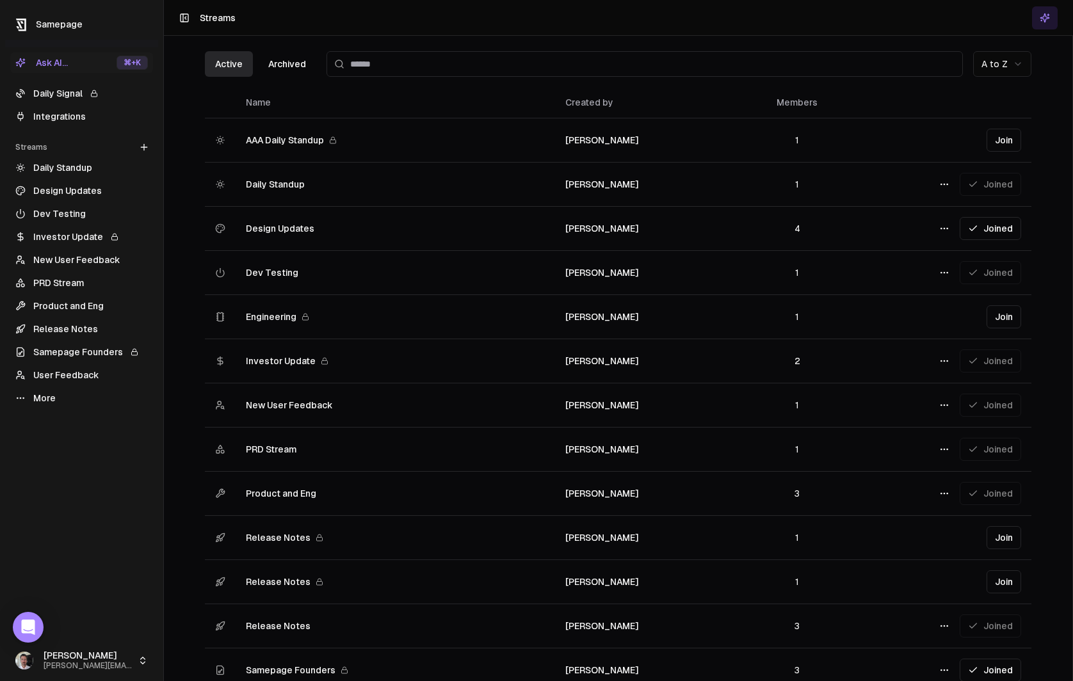
click at [67, 324] on link "Release Notes" at bounding box center [81, 329] width 143 height 20
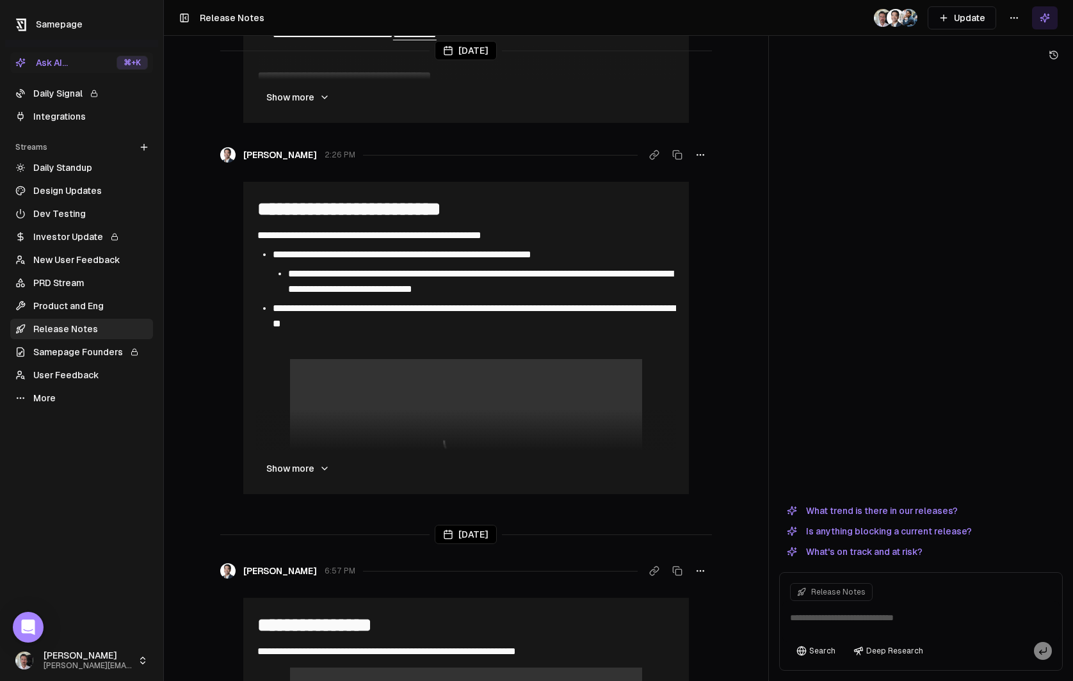
scroll to position [1086, 0]
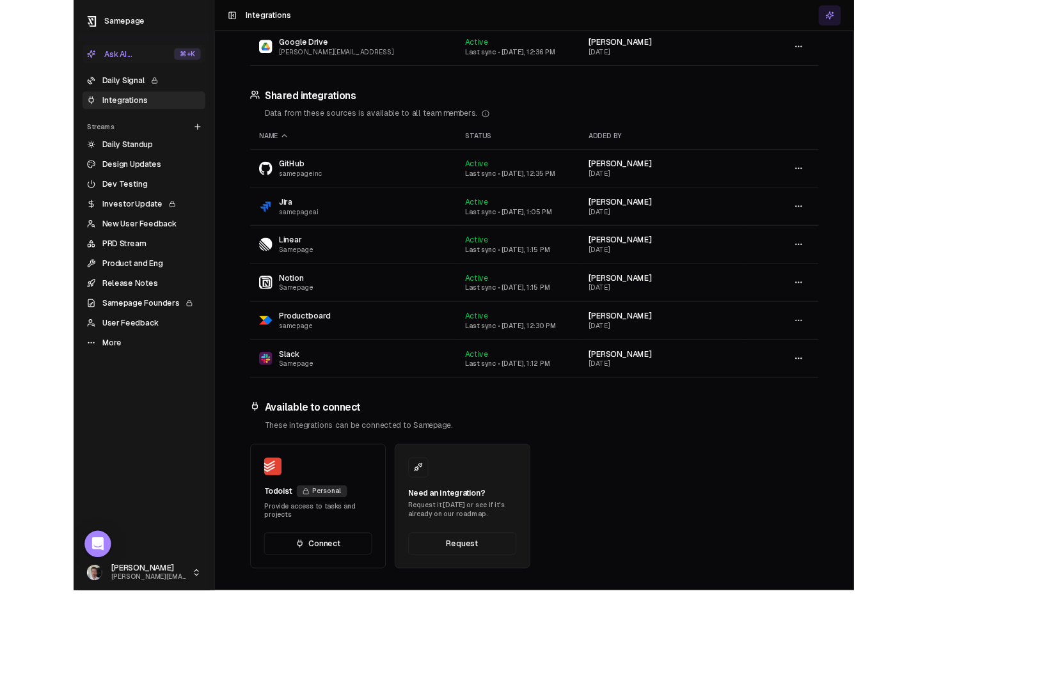
scroll to position [233, 0]
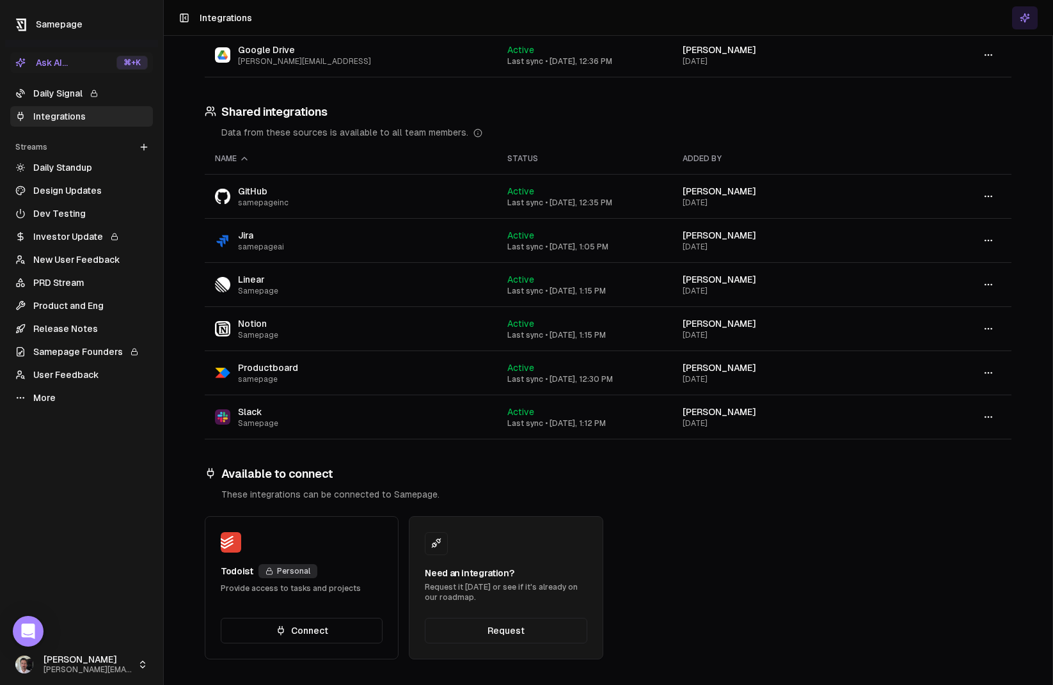
click at [623, 19] on icon at bounding box center [1025, 18] width 10 height 10
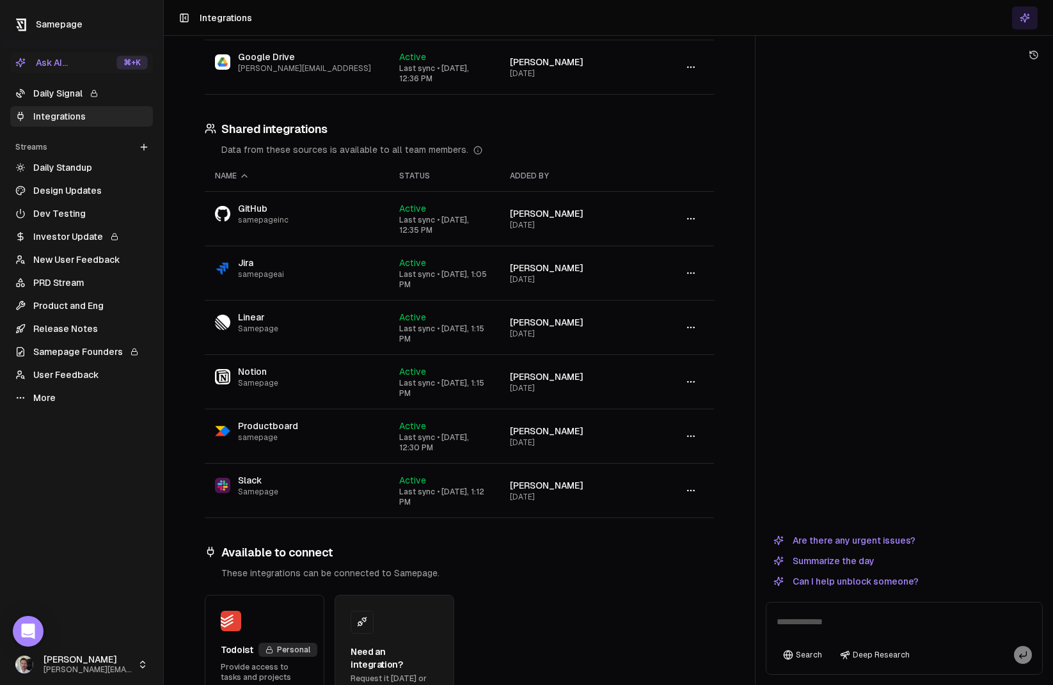
click at [623, 619] on textarea at bounding box center [904, 625] width 271 height 41
type textarea "**********"
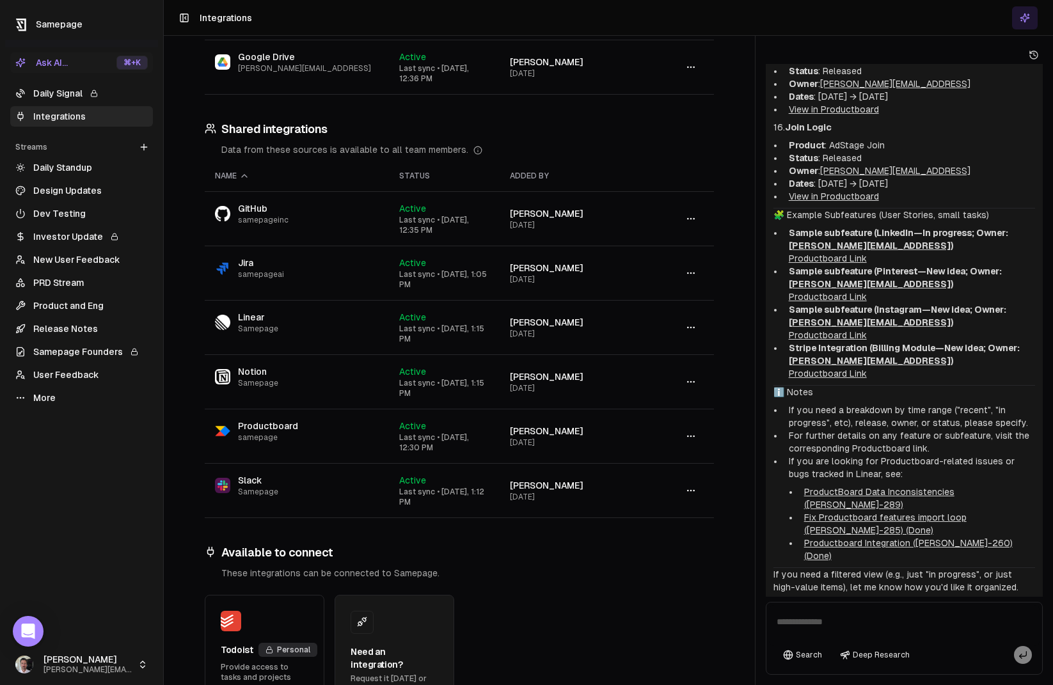
scroll to position [1287, 0]
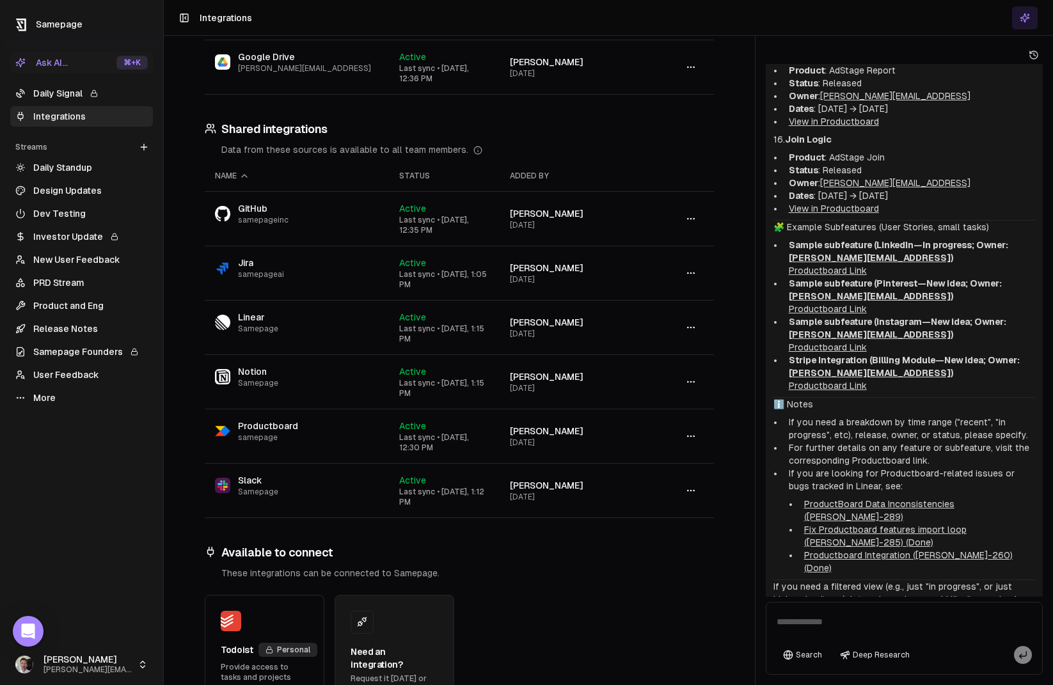
click at [623, 619] on textarea at bounding box center [904, 625] width 271 height 41
type textarea "**********"
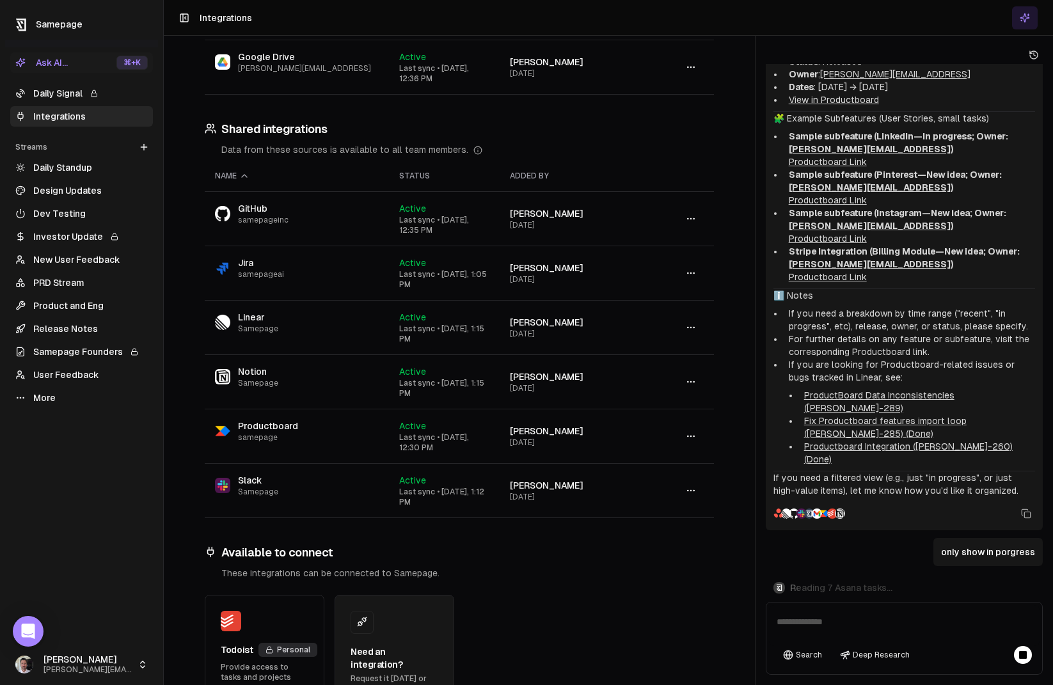
click at [60, 118] on link "Integrations" at bounding box center [81, 116] width 143 height 20
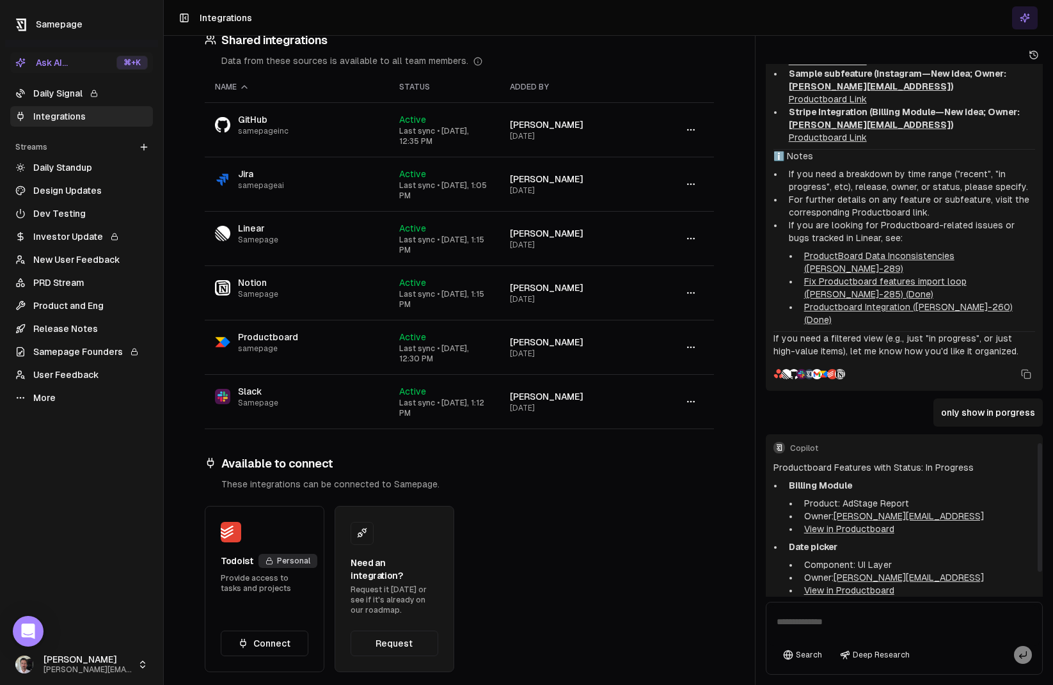
scroll to position [1668, 0]
